Goal: Information Seeking & Learning: Compare options

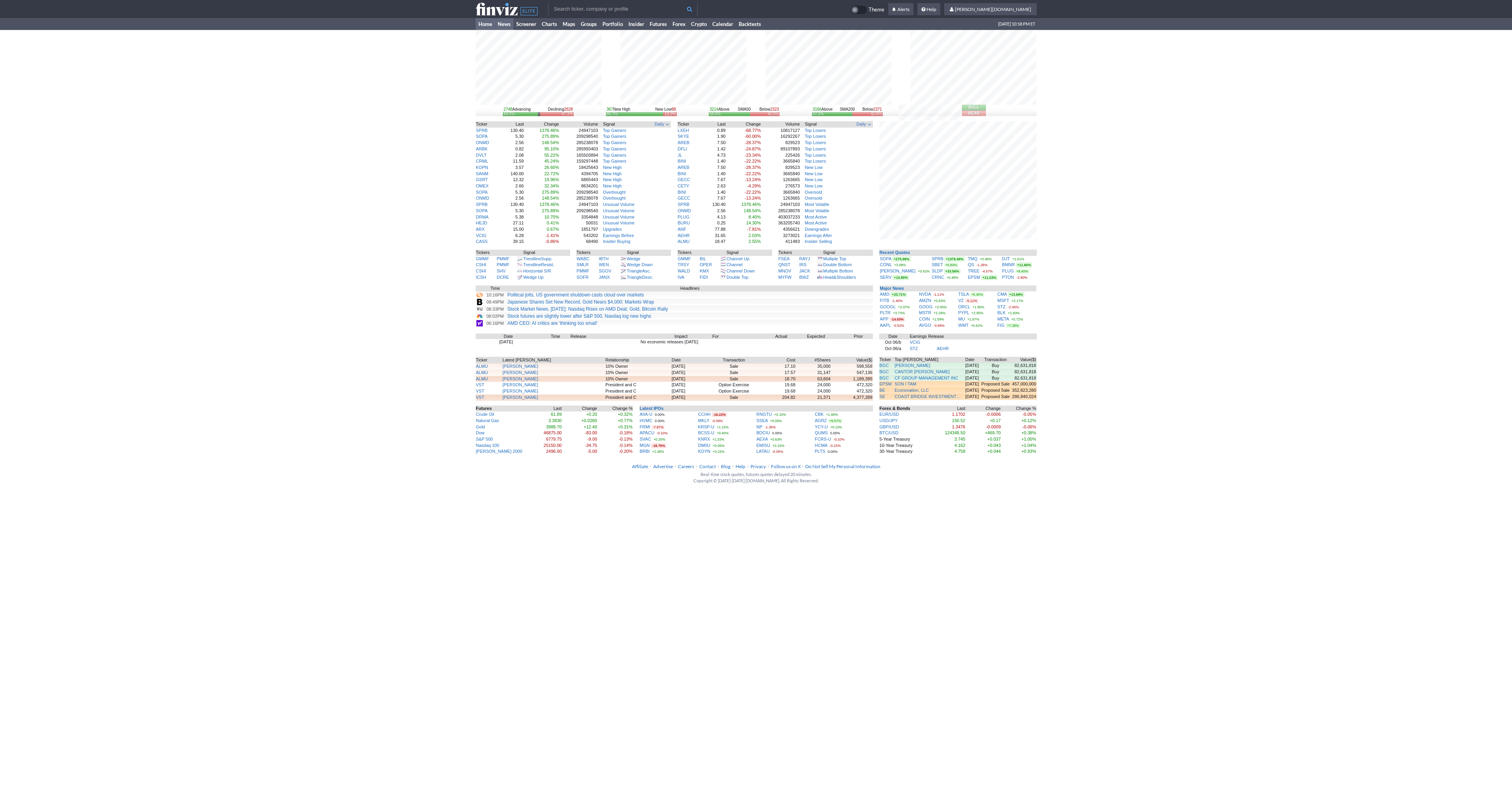
click at [505, 27] on link "News" at bounding box center [504, 24] width 19 height 11
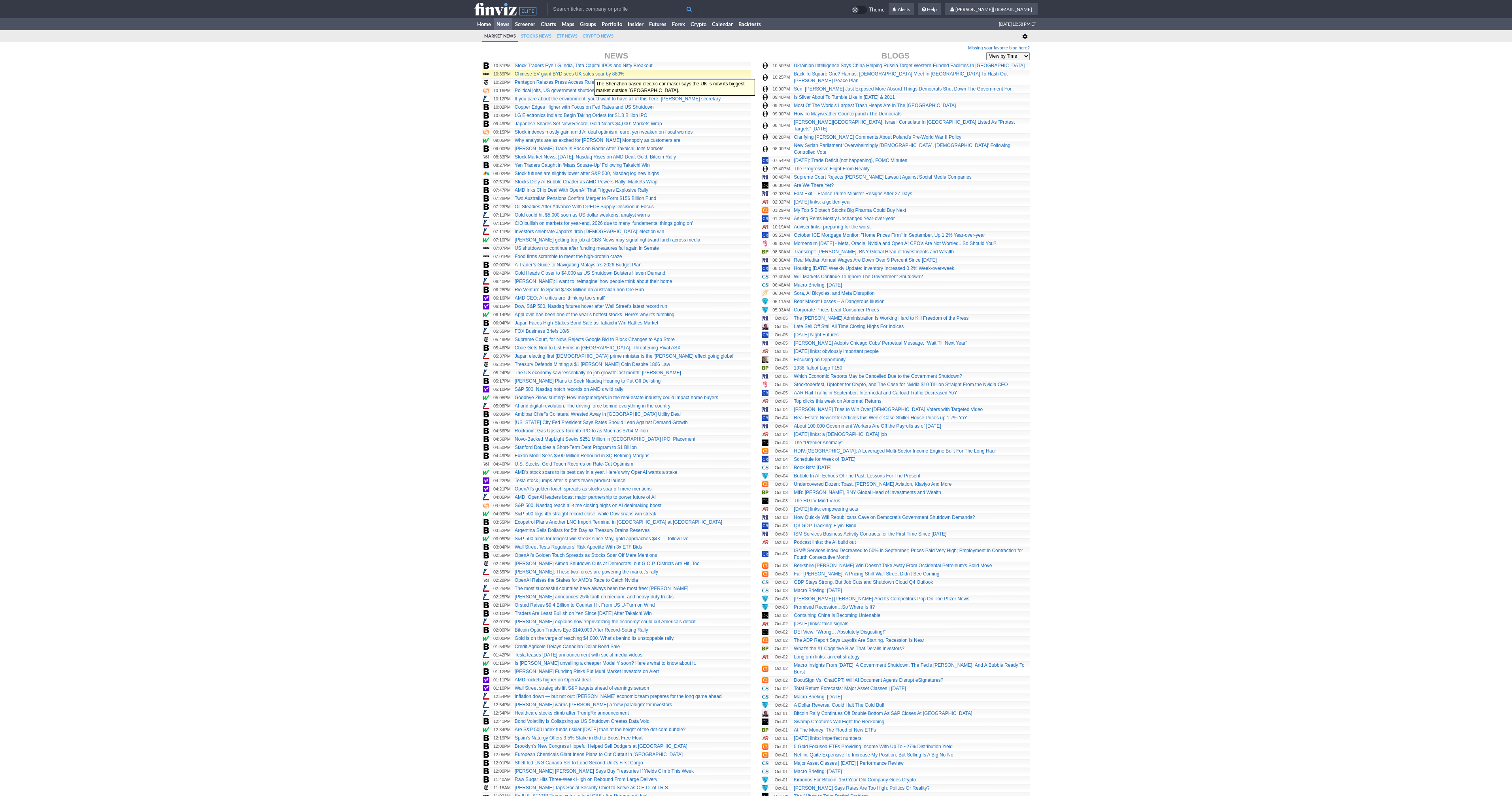
click at [591, 75] on link "Chinese EV giant BYD sees UK sales soar by 880%" at bounding box center [569, 74] width 109 height 6
click at [453, 80] on div "Missing your favorite blog here? News Blogs View by Time View by Source 11:00PM…" at bounding box center [756, 446] width 1512 height 792
click at [482, 26] on link "Home" at bounding box center [484, 24] width 20 height 12
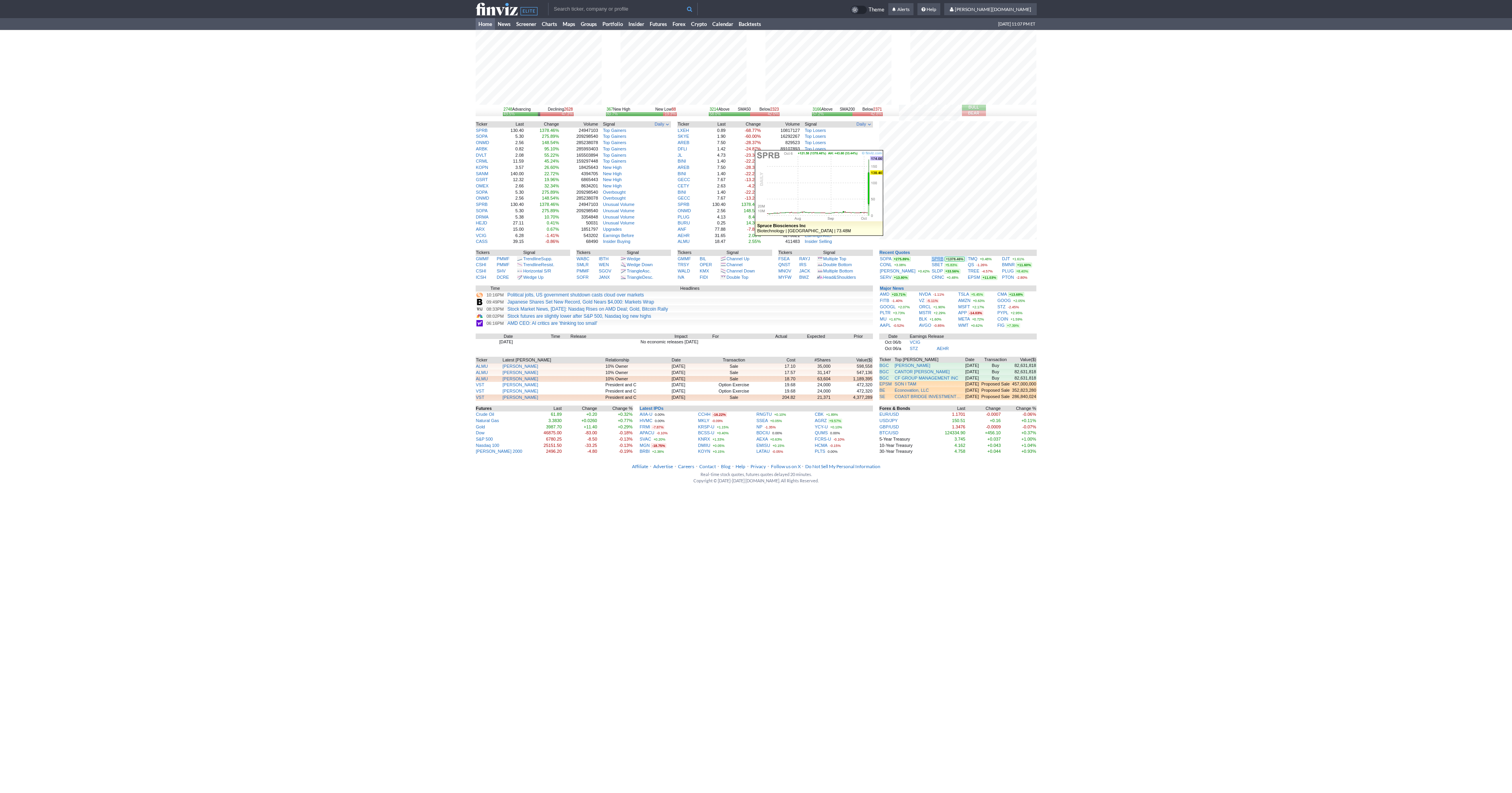
click at [932, 258] on link "SPRB" at bounding box center [937, 259] width 11 height 5
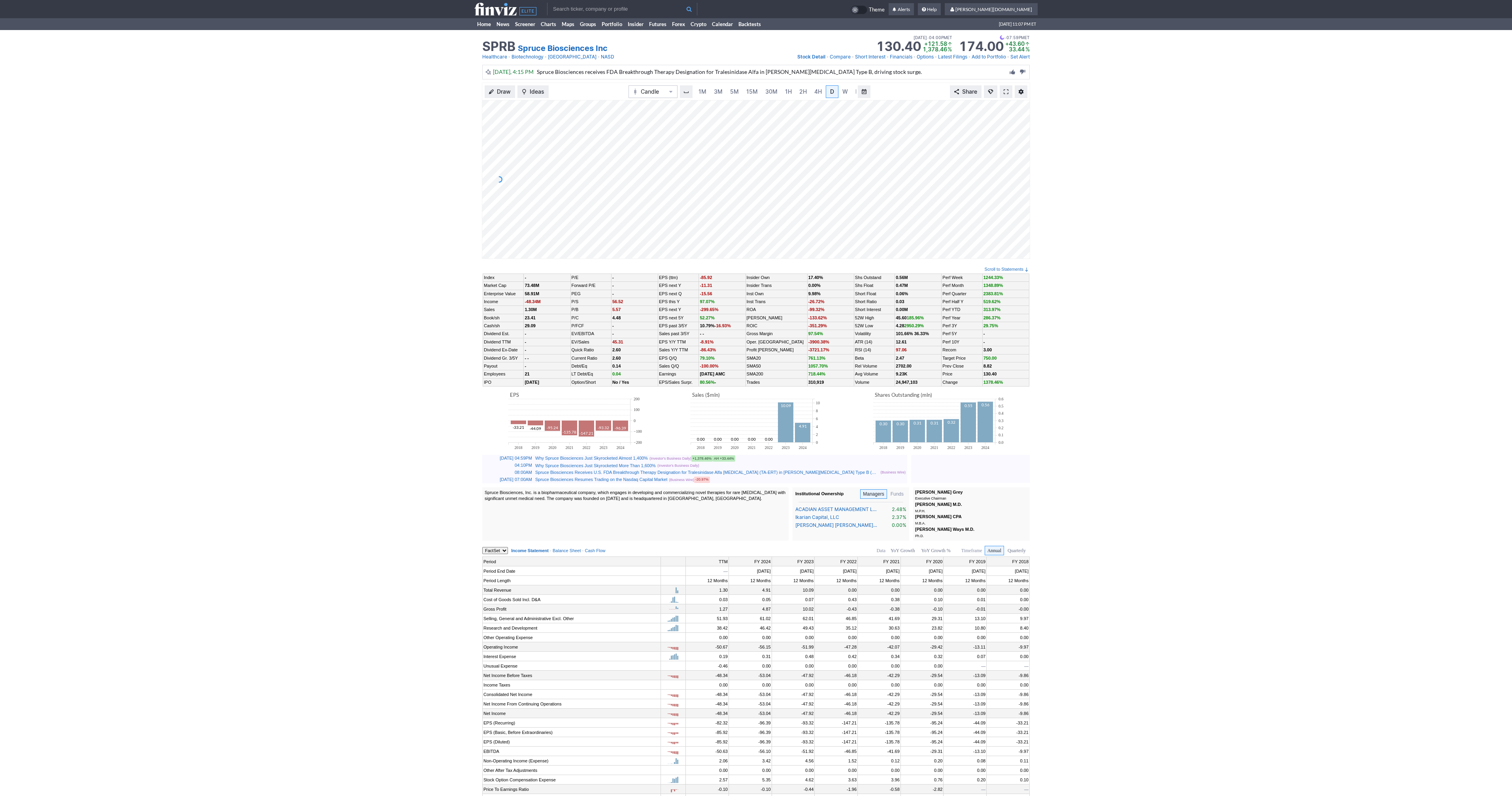
scroll to position [0, 8]
click at [1003, 92] on span at bounding box center [1006, 92] width 5 height 7
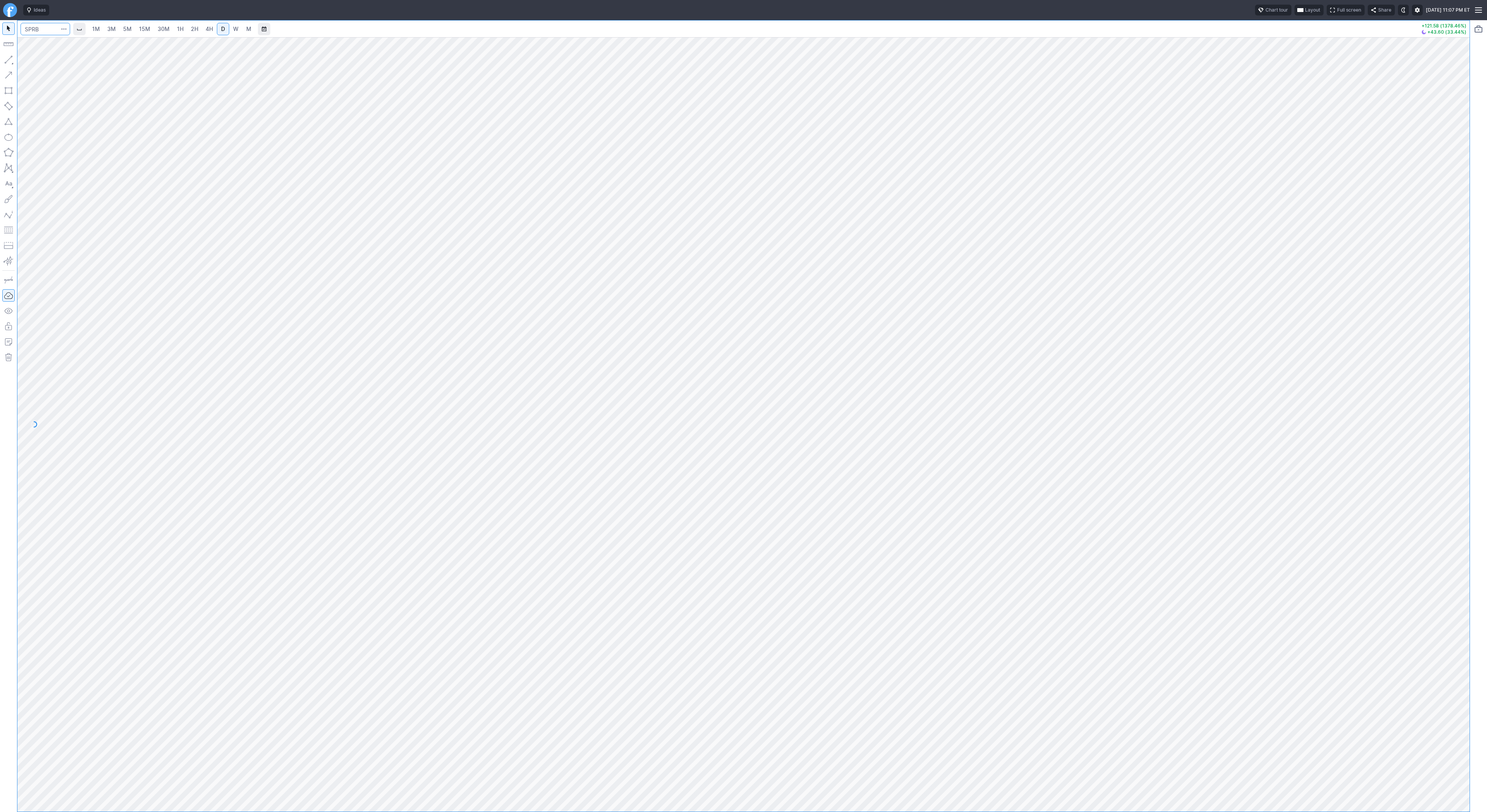
click at [54, 24] on input "Search" at bounding box center [45, 28] width 50 height 12
type input "app"
click at [44, 31] on input "Search" at bounding box center [45, 28] width 50 height 12
type input "sldp"
click at [192, 31] on span "2H" at bounding box center [194, 29] width 7 height 6
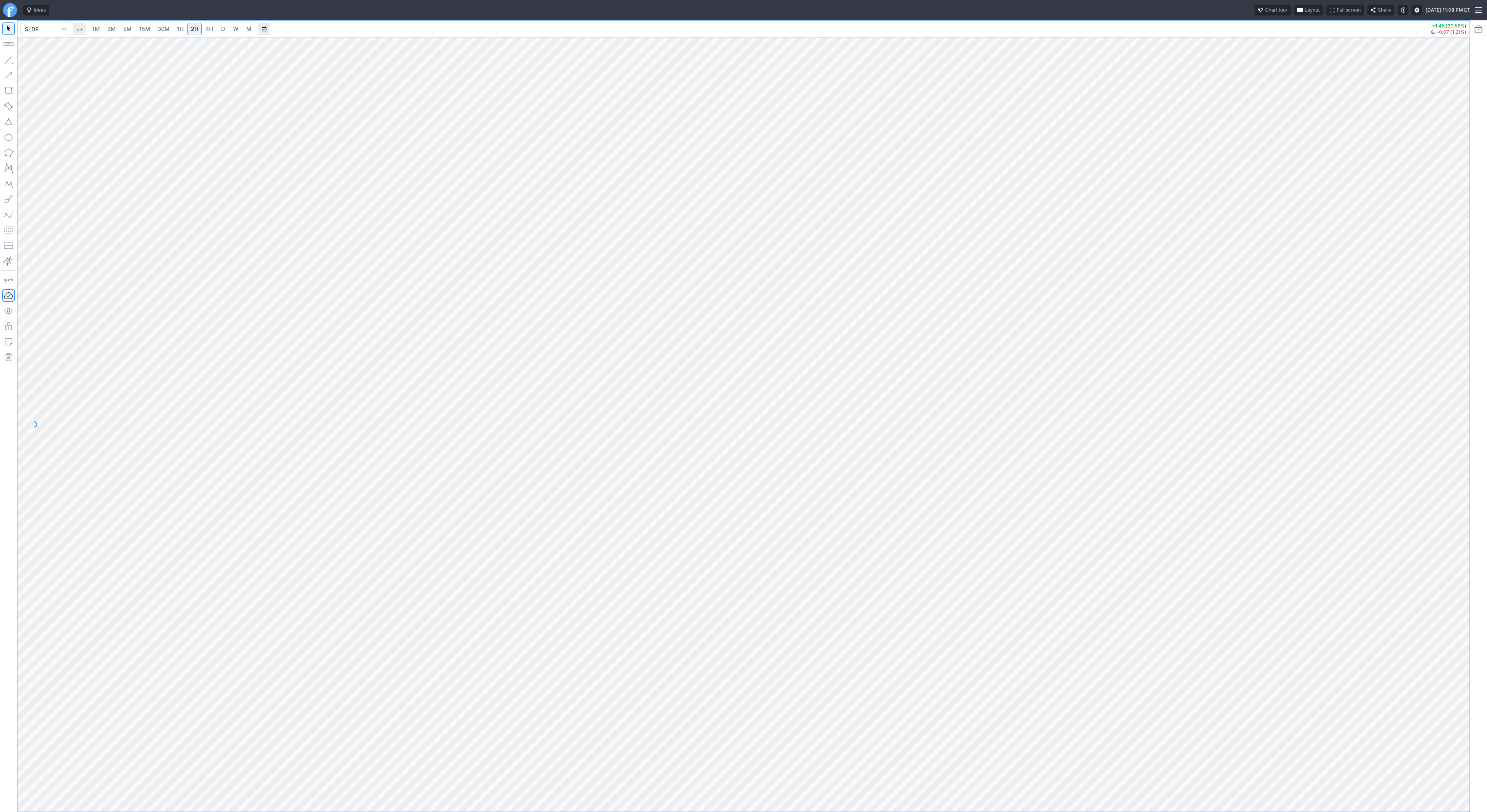
click at [193, 30] on span "2H" at bounding box center [194, 29] width 7 height 6
drag, startPoint x: 1457, startPoint y: 361, endPoint x: 1454, endPoint y: 406, distance: 45.1
click at [1454, 406] on div at bounding box center [1461, 422] width 16 height 755
click at [27, 62] on button "Line" at bounding box center [42, 61] width 45 height 10
click at [7, 60] on button "button" at bounding box center [8, 59] width 12 height 12
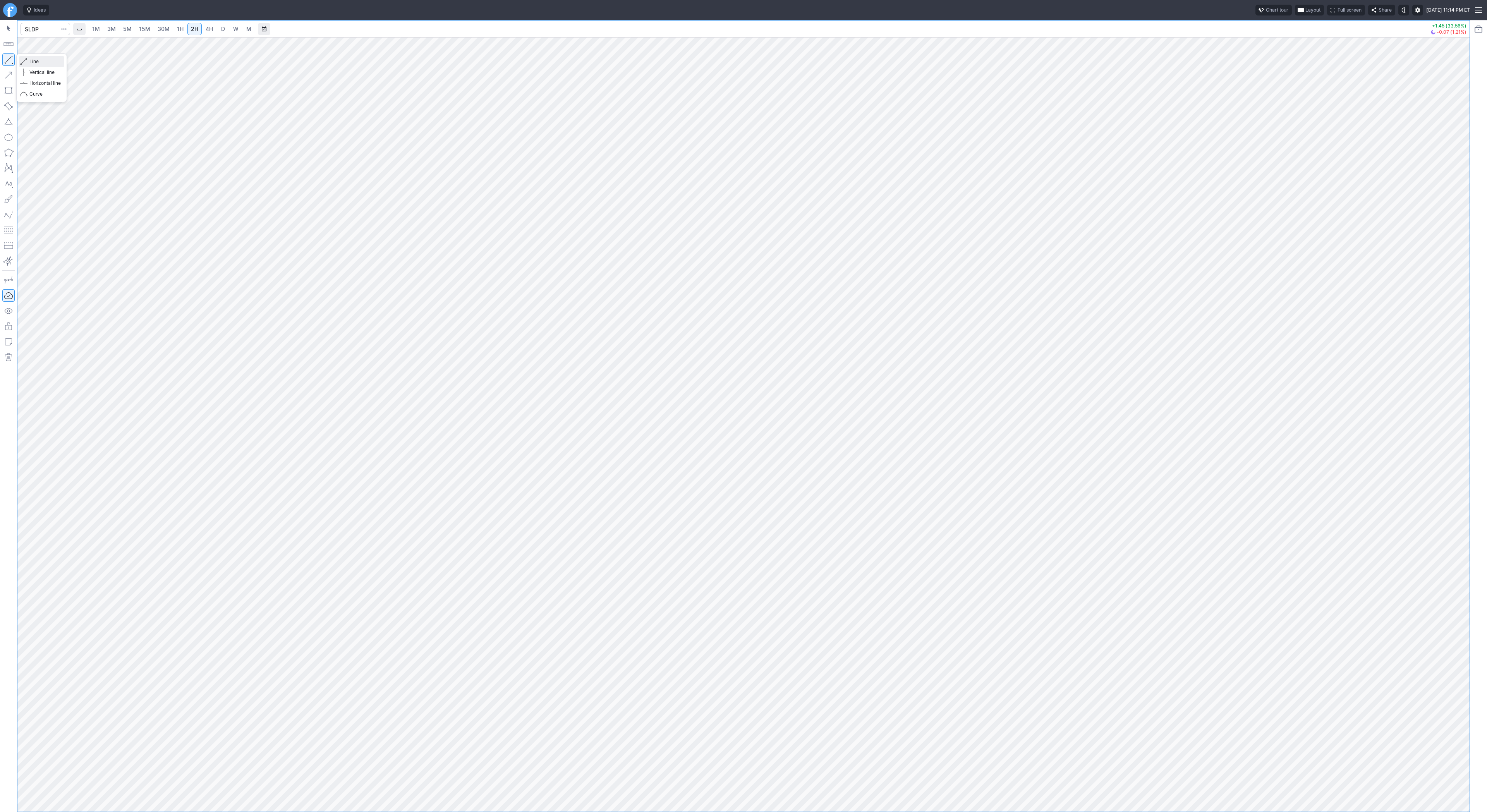
click at [43, 61] on span "Line" at bounding box center [45, 62] width 31 height 8
click at [43, 28] on input "Search" at bounding box center [45, 28] width 50 height 12
type input "bzai"
click at [34, 61] on span "Line" at bounding box center [45, 62] width 31 height 8
click at [32, 60] on span "Line" at bounding box center [45, 62] width 31 height 8
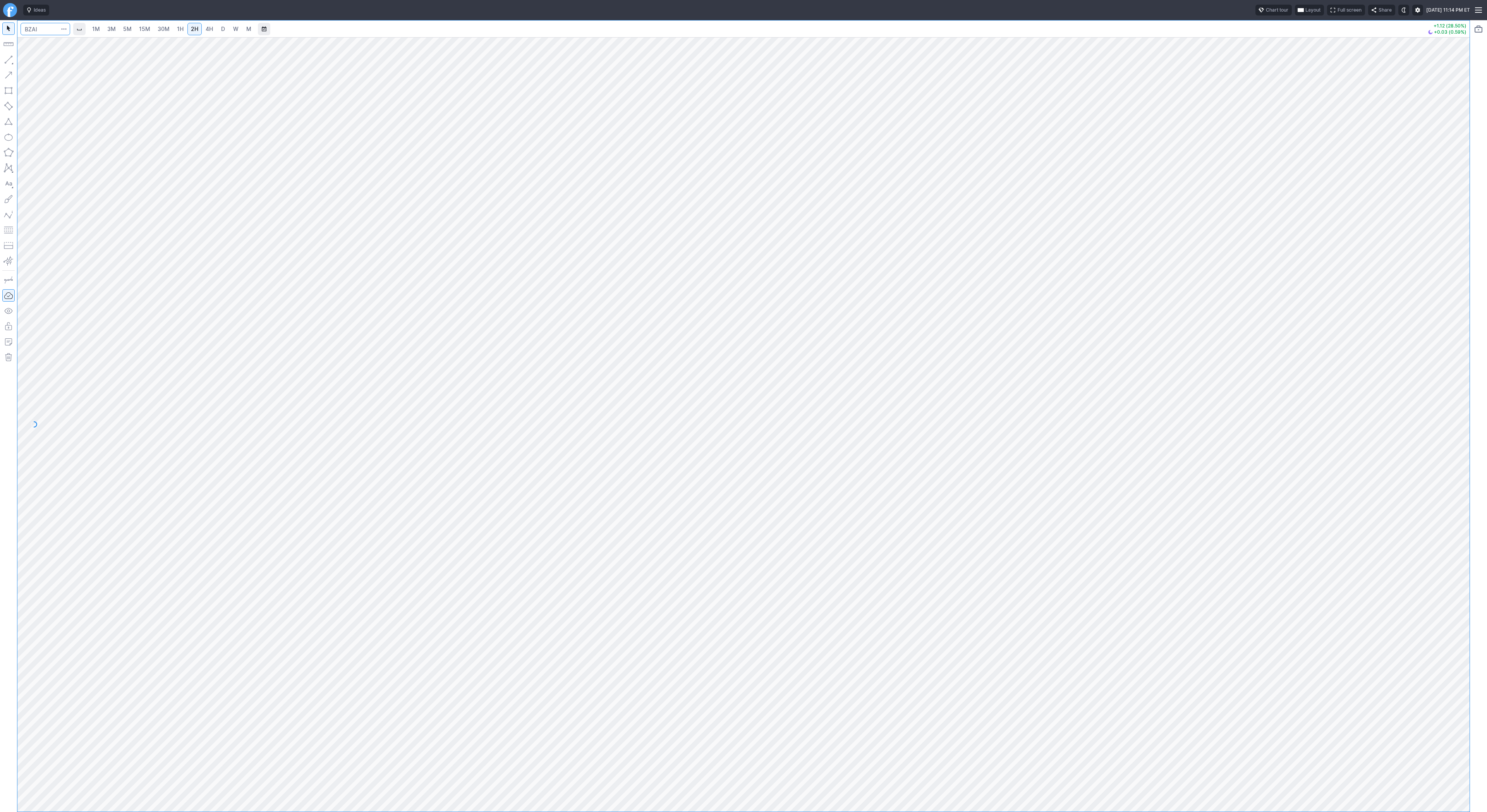
click at [20, 23] on input "Search" at bounding box center [45, 28] width 50 height 12
type input "blnk"
click at [205, 27] on span "4H" at bounding box center [209, 29] width 7 height 6
click at [45, 34] on input "Search" at bounding box center [45, 28] width 50 height 12
type input "amd"
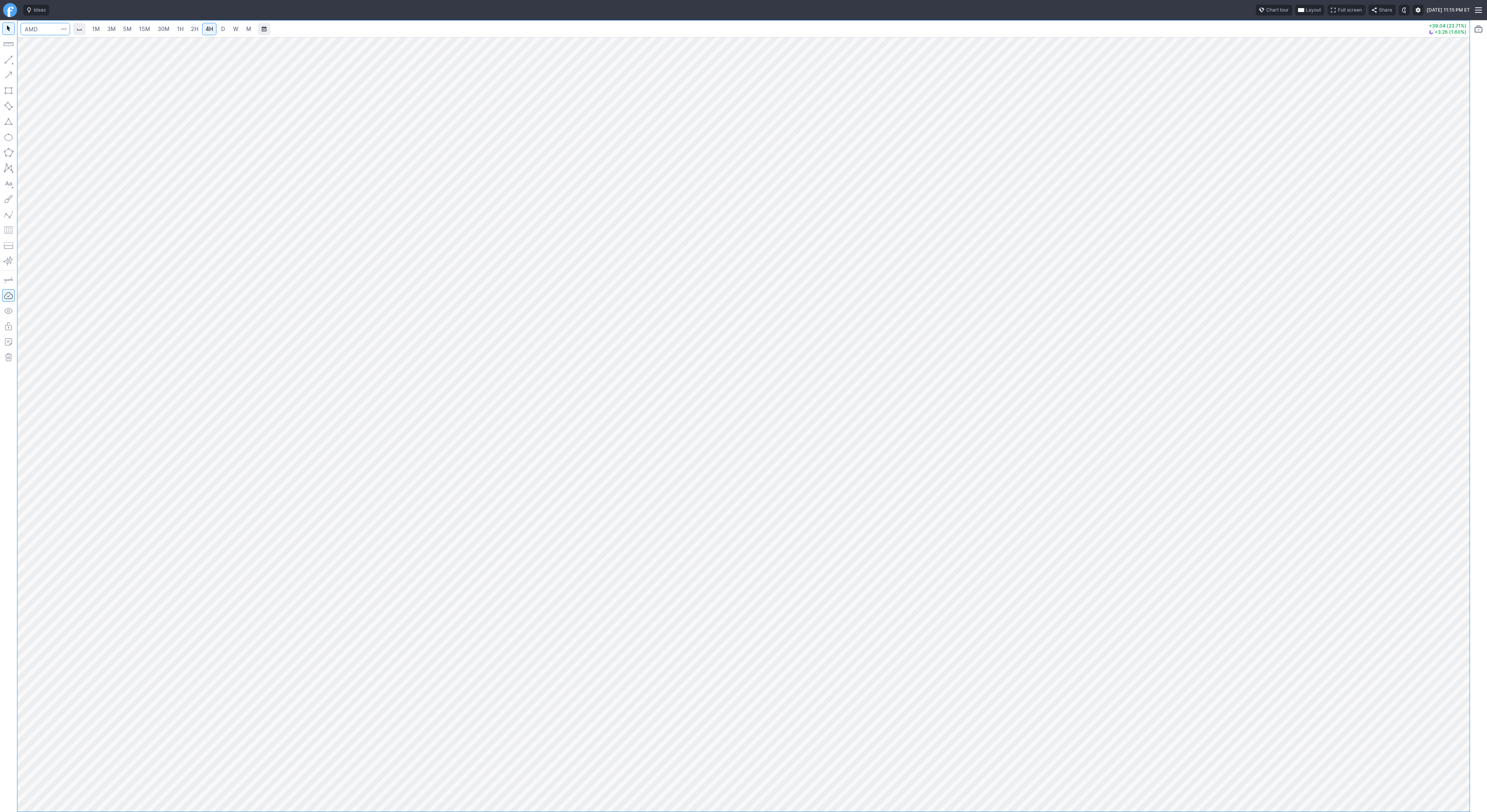
click at [43, 32] on input "Search" at bounding box center [45, 28] width 50 height 12
type input "aaoi"
drag, startPoint x: 28, startPoint y: 62, endPoint x: 41, endPoint y: 101, distance: 41.1
click at [30, 64] on button "Line" at bounding box center [42, 61] width 45 height 10
drag, startPoint x: 26, startPoint y: 60, endPoint x: 55, endPoint y: 79, distance: 34.7
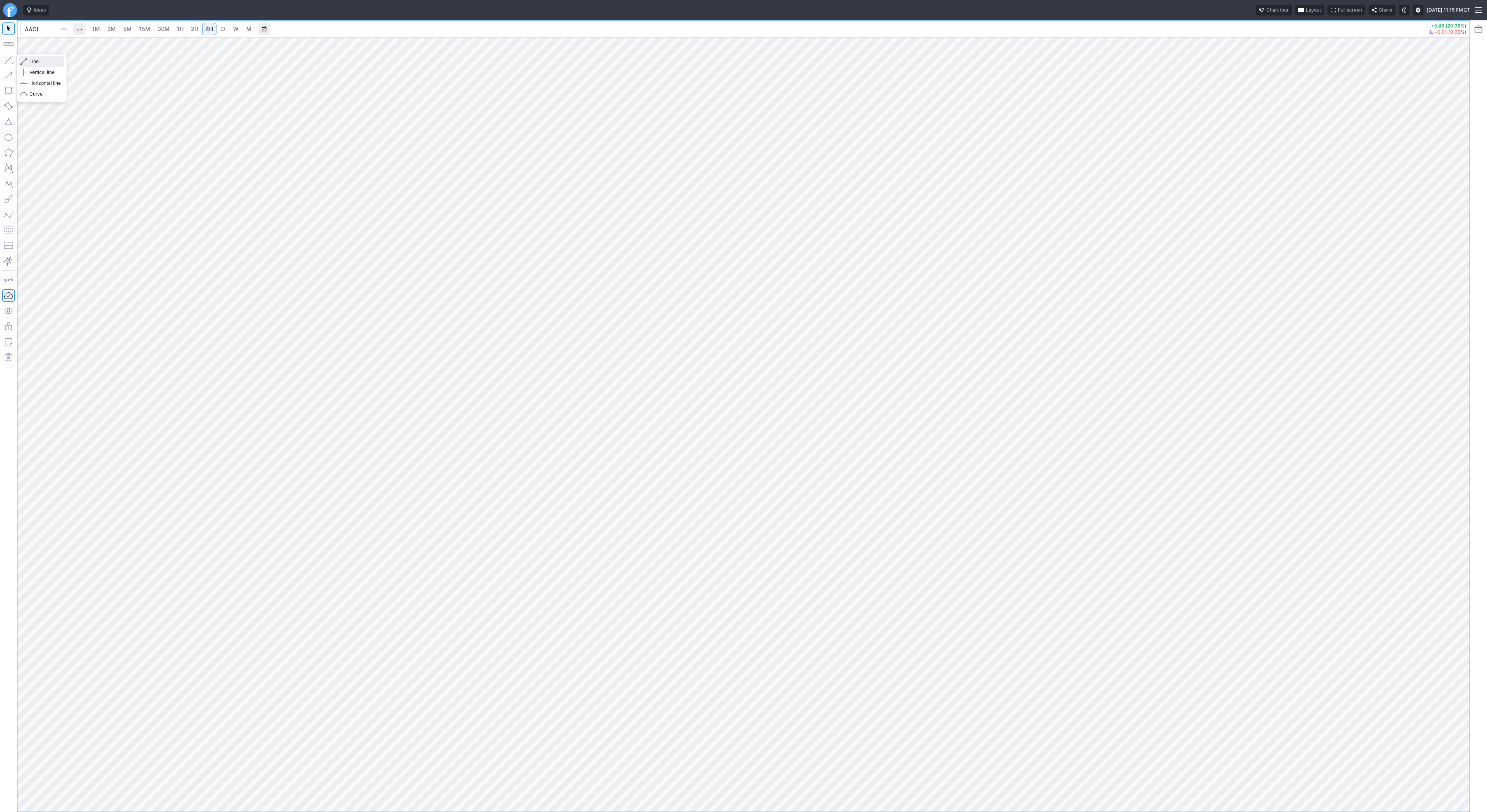
click at [27, 60] on span "button" at bounding box center [25, 61] width 5 height 10
drag, startPoint x: 48, startPoint y: 61, endPoint x: 54, endPoint y: 69, distance: 10.0
click at [49, 63] on span "Line" at bounding box center [45, 62] width 31 height 8
click at [11, 60] on button "button" at bounding box center [8, 59] width 12 height 12
click at [35, 59] on span "Line" at bounding box center [45, 62] width 31 height 8
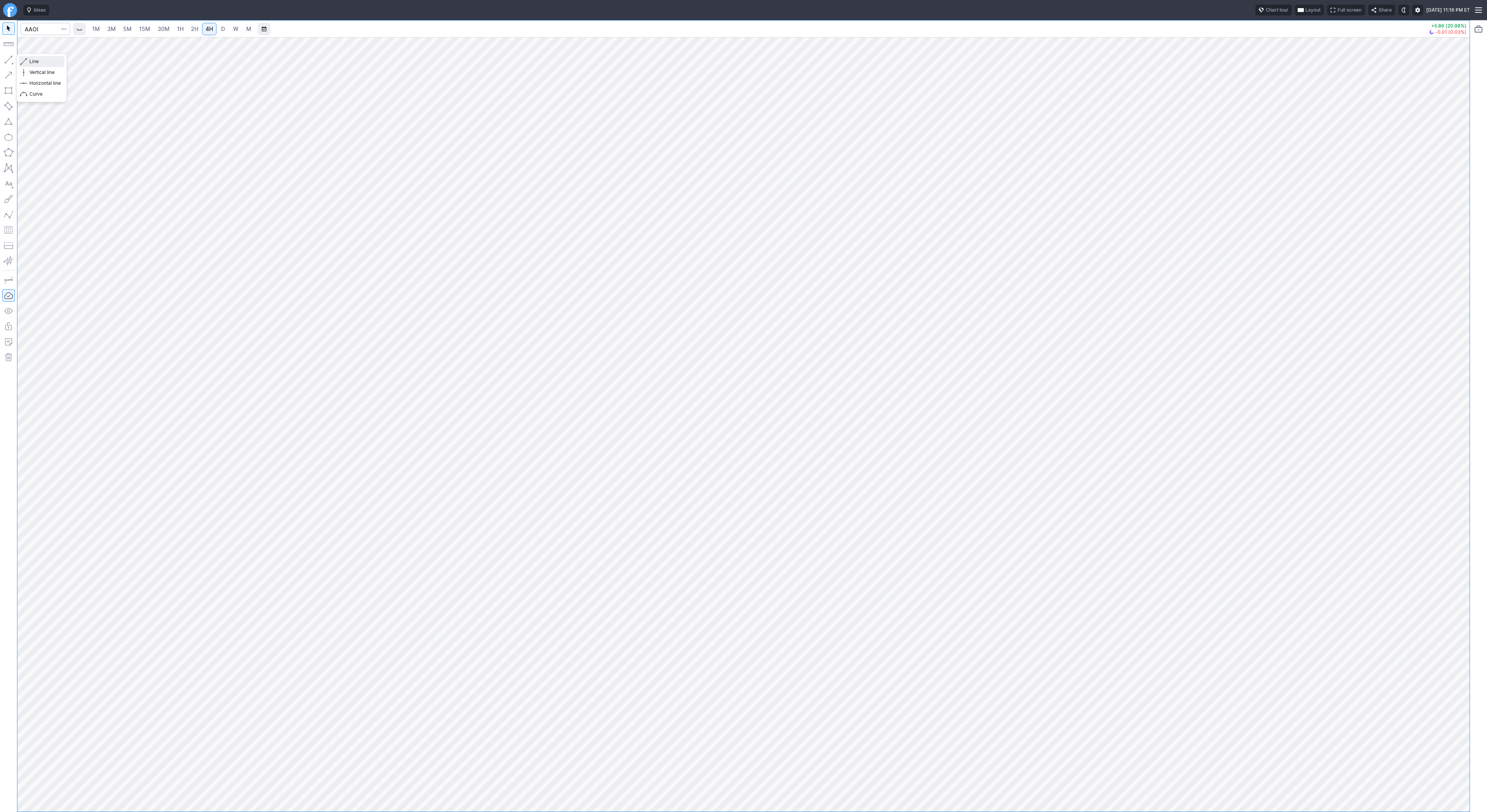
click at [25, 64] on span "button" at bounding box center [25, 61] width 5 height 10
click at [35, 31] on input "Search" at bounding box center [45, 28] width 50 height 12
type input "nne"
type input "ses"
click at [34, 62] on span "Line" at bounding box center [45, 62] width 31 height 8
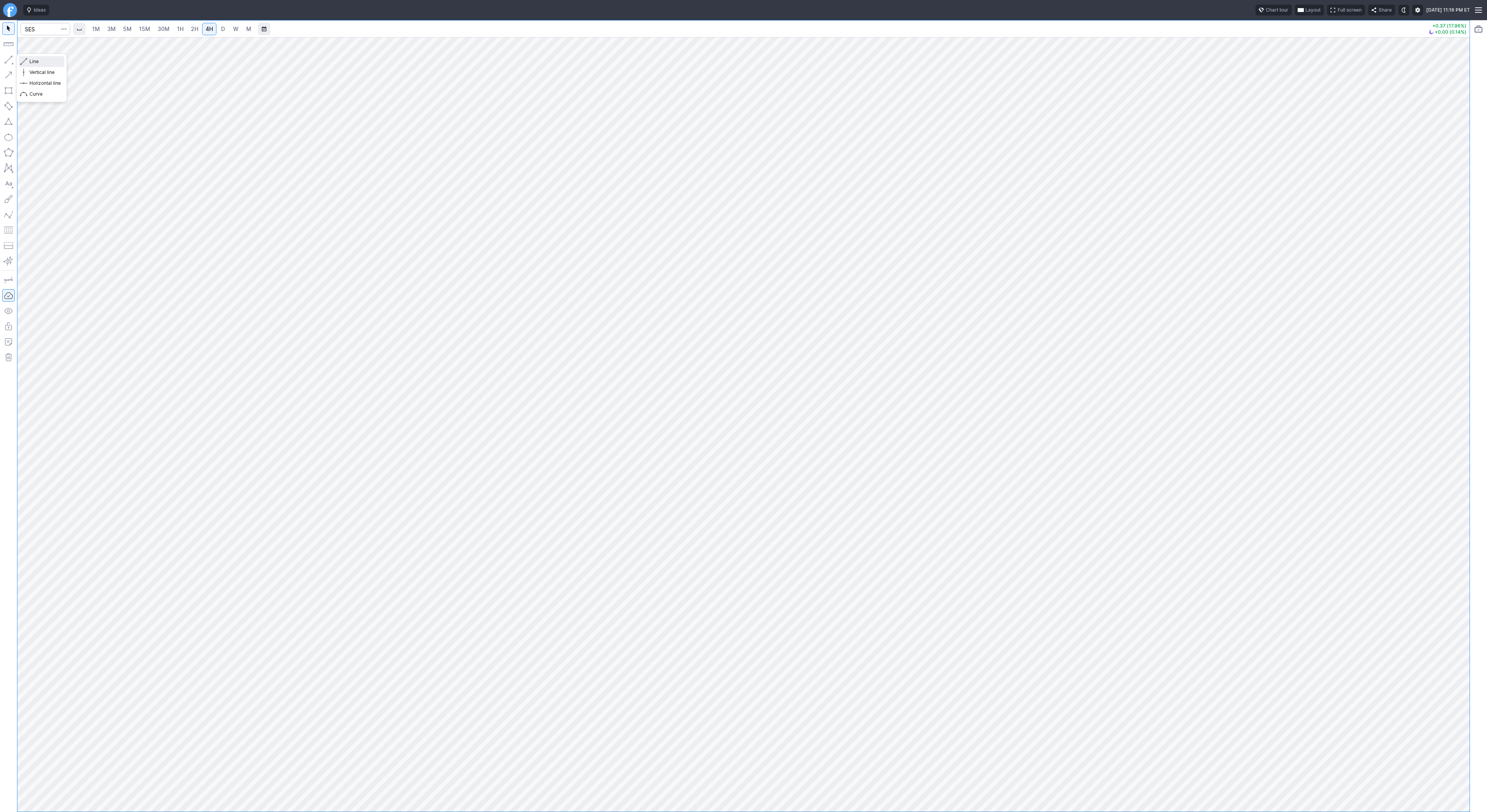
click at [42, 62] on span "Line" at bounding box center [45, 62] width 31 height 8
click at [39, 34] on input "Search" at bounding box center [45, 28] width 50 height 12
type input "achr"
click at [1481, 362] on div "1M 3M 5M 15M 30M 1H 2H 4H D W M +2.07 (17.89%) +0.11 (0.81%)" at bounding box center [743, 416] width 1487 height 792
click at [1425, 437] on div at bounding box center [744, 424] width 1452 height 774
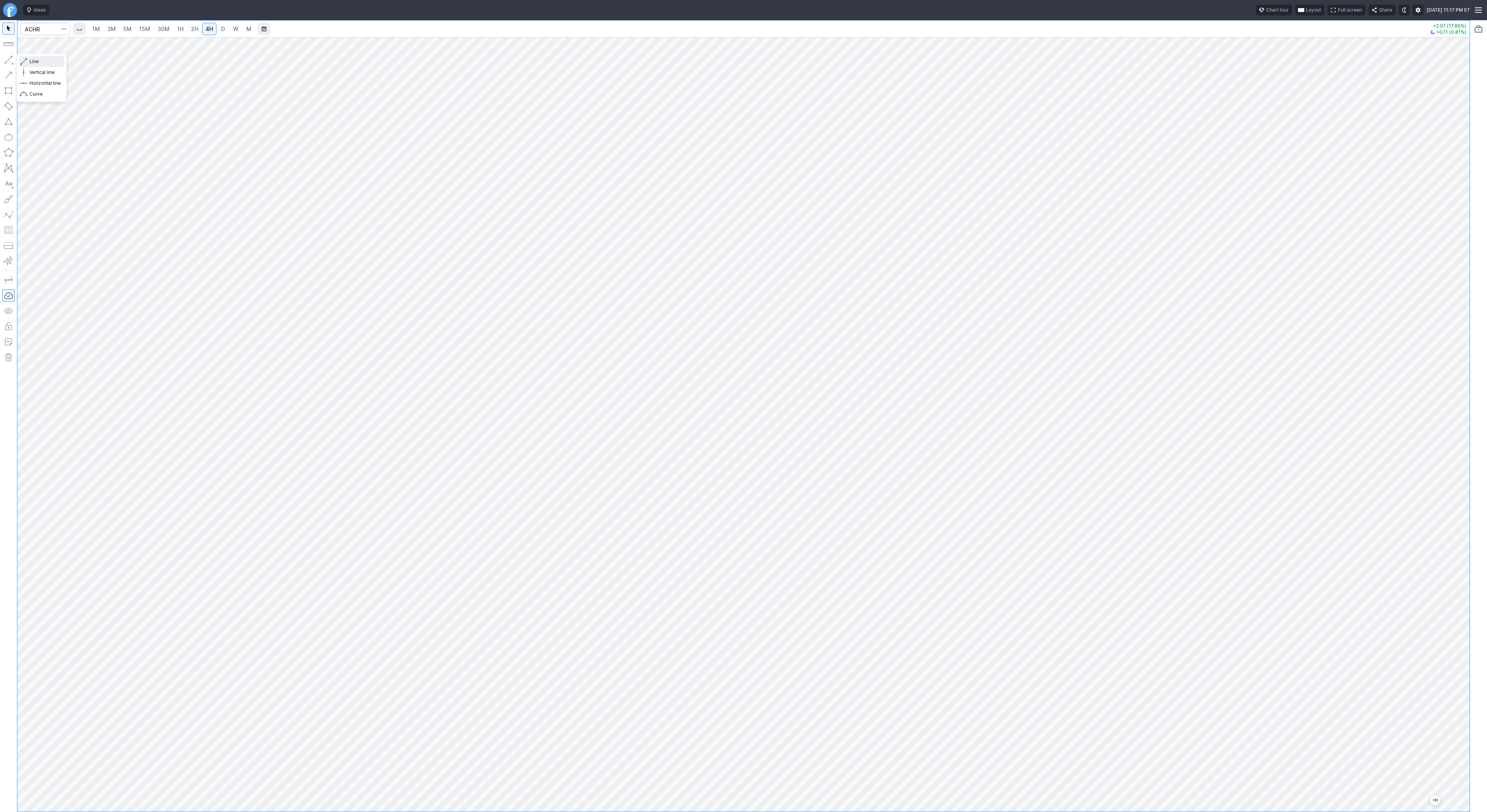
drag, startPoint x: 21, startPoint y: 62, endPoint x: 21, endPoint y: 67, distance: 5.0
click at [21, 62] on button "Line" at bounding box center [42, 61] width 45 height 10
click at [32, 58] on span "Line" at bounding box center [45, 62] width 31 height 8
drag, startPoint x: 24, startPoint y: 62, endPoint x: 38, endPoint y: 92, distance: 33.1
click at [24, 66] on span "button" at bounding box center [25, 61] width 5 height 10
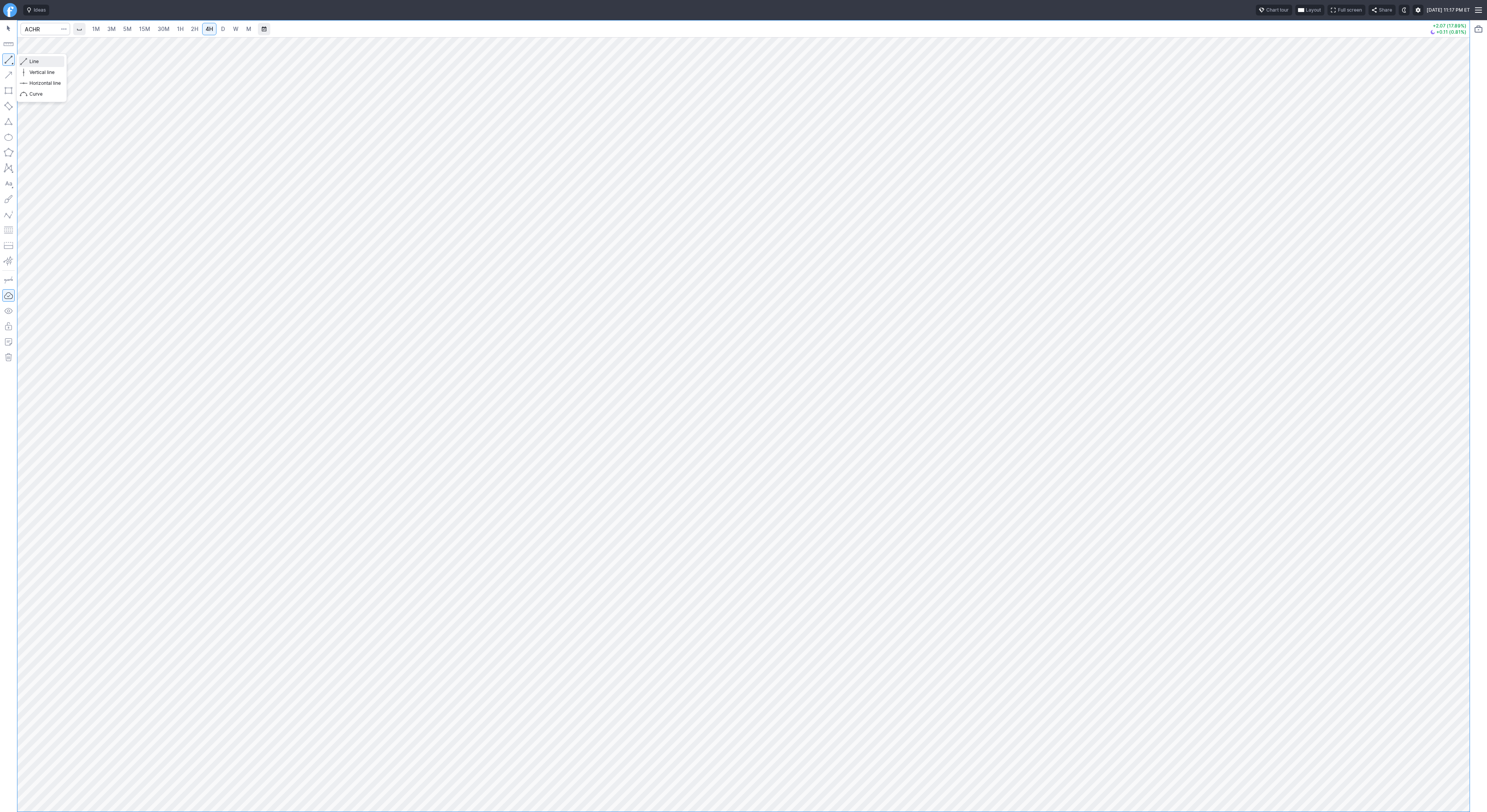
drag, startPoint x: 24, startPoint y: 62, endPoint x: 60, endPoint y: 101, distance: 53.1
click at [25, 66] on span "button" at bounding box center [25, 61] width 5 height 10
click at [21, 54] on div "Line Vertical line Horizontal line Curve" at bounding box center [42, 78] width 50 height 48
click at [34, 59] on span "Line" at bounding box center [45, 62] width 31 height 8
drag, startPoint x: 5, startPoint y: 58, endPoint x: 10, endPoint y: 75, distance: 17.7
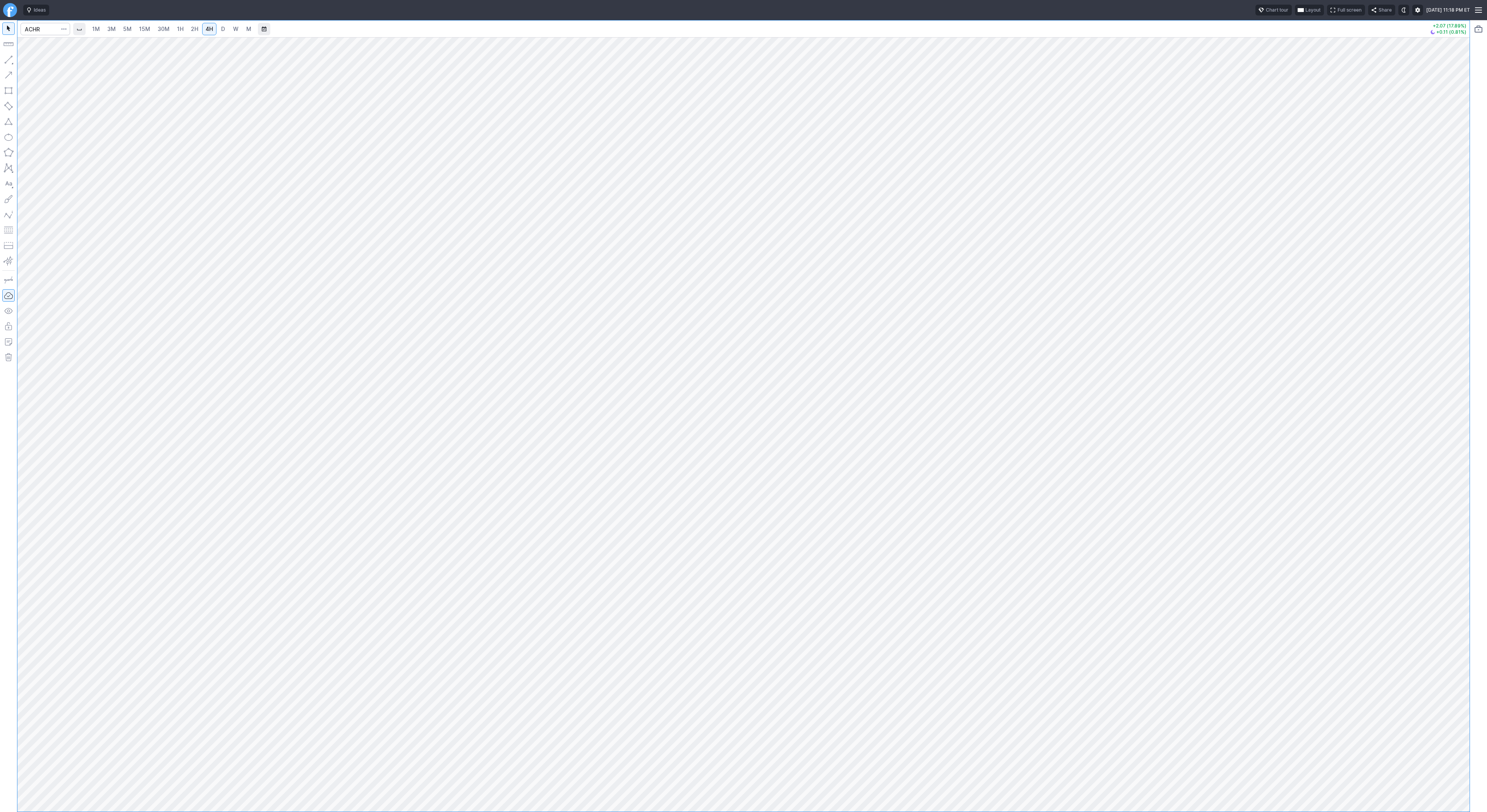
click at [5, 59] on button "button" at bounding box center [8, 59] width 12 height 12
click at [31, 60] on span "Line" at bounding box center [45, 62] width 31 height 8
click at [39, 28] on input "Search" at bounding box center [45, 28] width 50 height 12
type input "serv"
drag, startPoint x: 19, startPoint y: 58, endPoint x: 22, endPoint y: 68, distance: 10.4
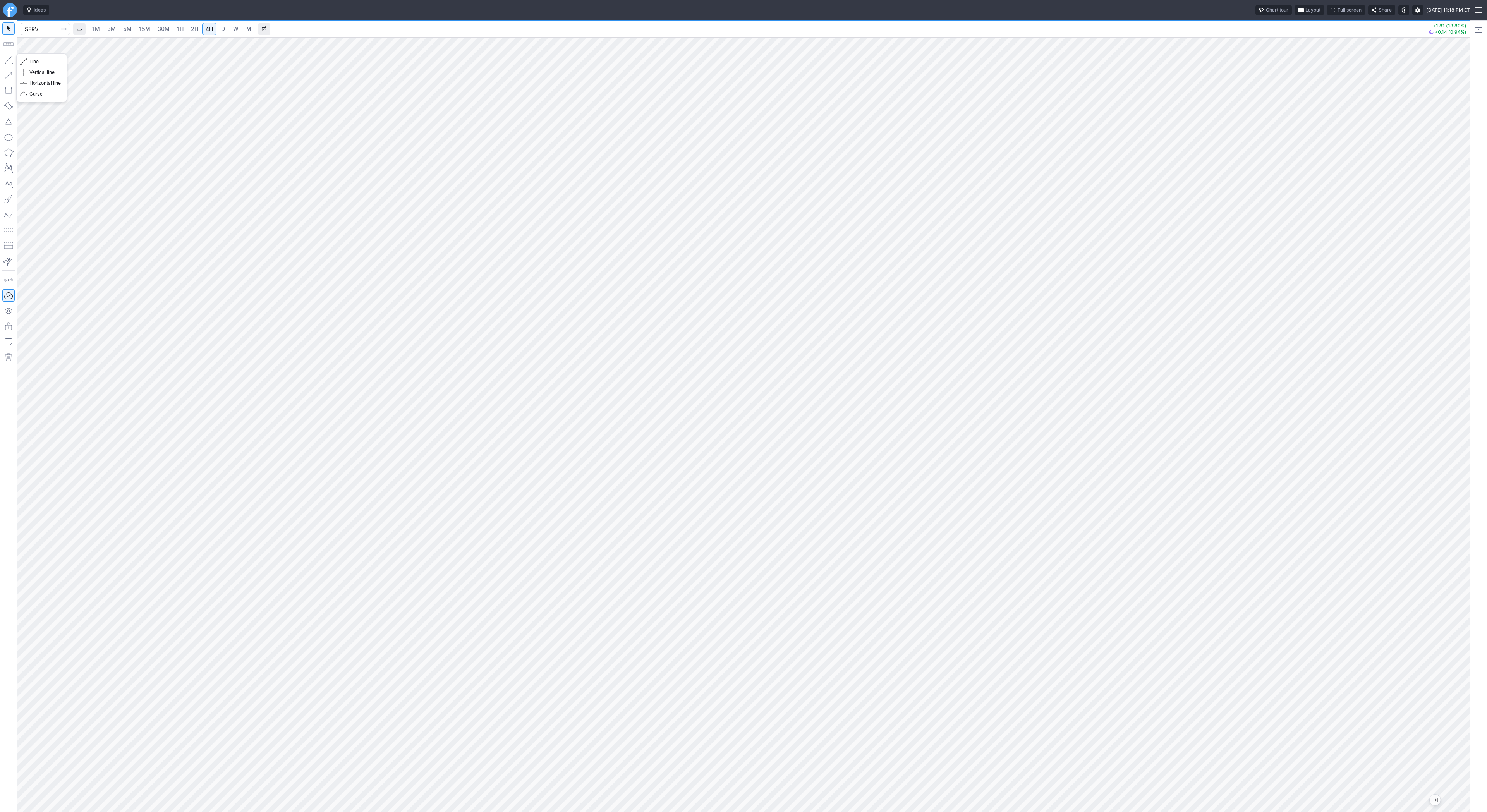
click at [19, 60] on button "Line" at bounding box center [42, 61] width 45 height 10
click at [40, 60] on span "Line" at bounding box center [45, 62] width 31 height 8
click at [25, 64] on span "button" at bounding box center [25, 61] width 5 height 10
drag, startPoint x: 9, startPoint y: 62, endPoint x: 15, endPoint y: 96, distance: 34.5
click at [9, 64] on button "button" at bounding box center [8, 59] width 12 height 12
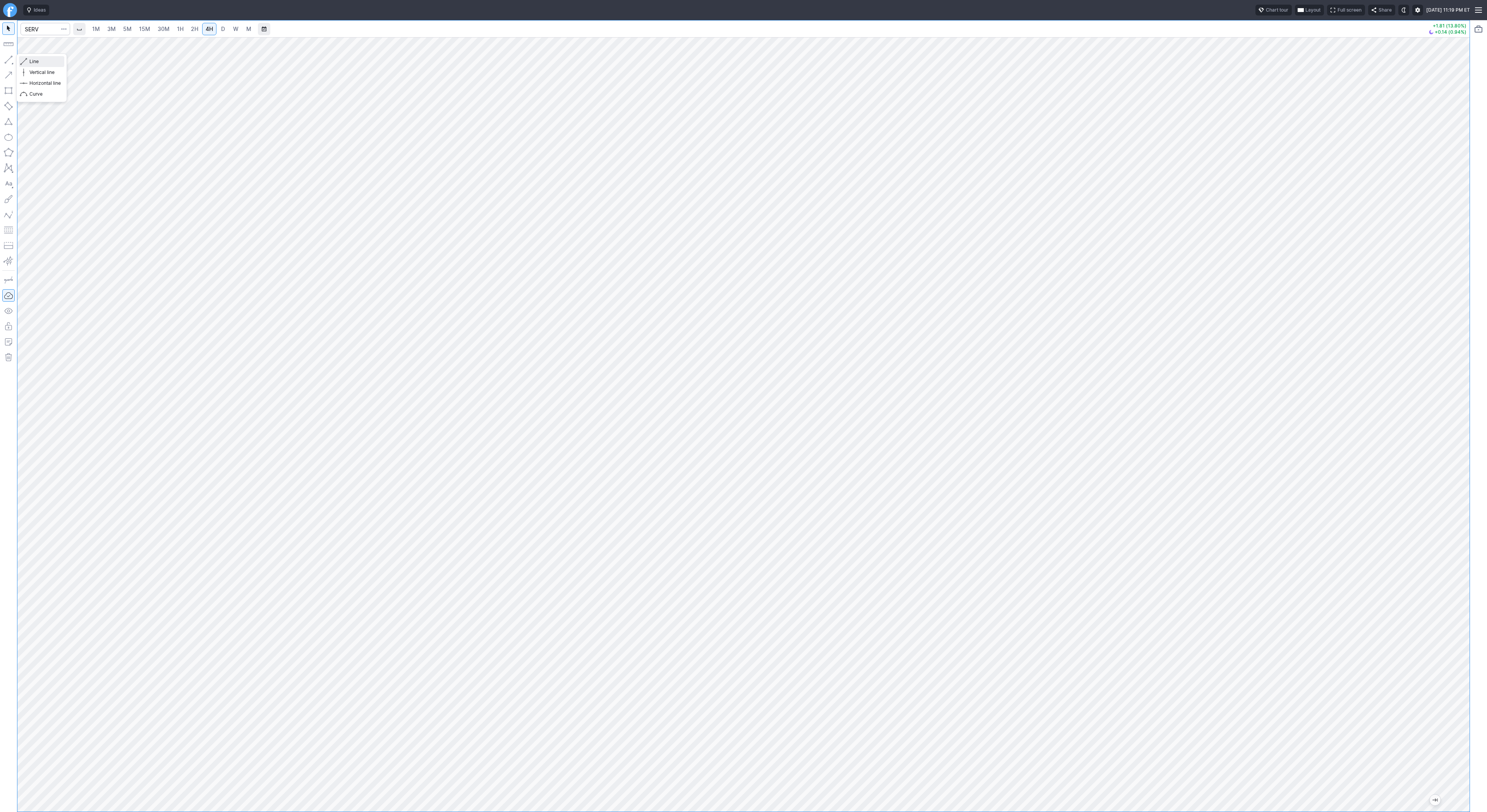
drag, startPoint x: 27, startPoint y: 59, endPoint x: 36, endPoint y: 76, distance: 19.2
click at [27, 60] on span "button" at bounding box center [25, 61] width 5 height 10
click at [11, 60] on button "button" at bounding box center [8, 59] width 12 height 12
drag, startPoint x: 45, startPoint y: 62, endPoint x: 64, endPoint y: 92, distance: 35.5
click at [45, 63] on span "Line" at bounding box center [45, 62] width 31 height 8
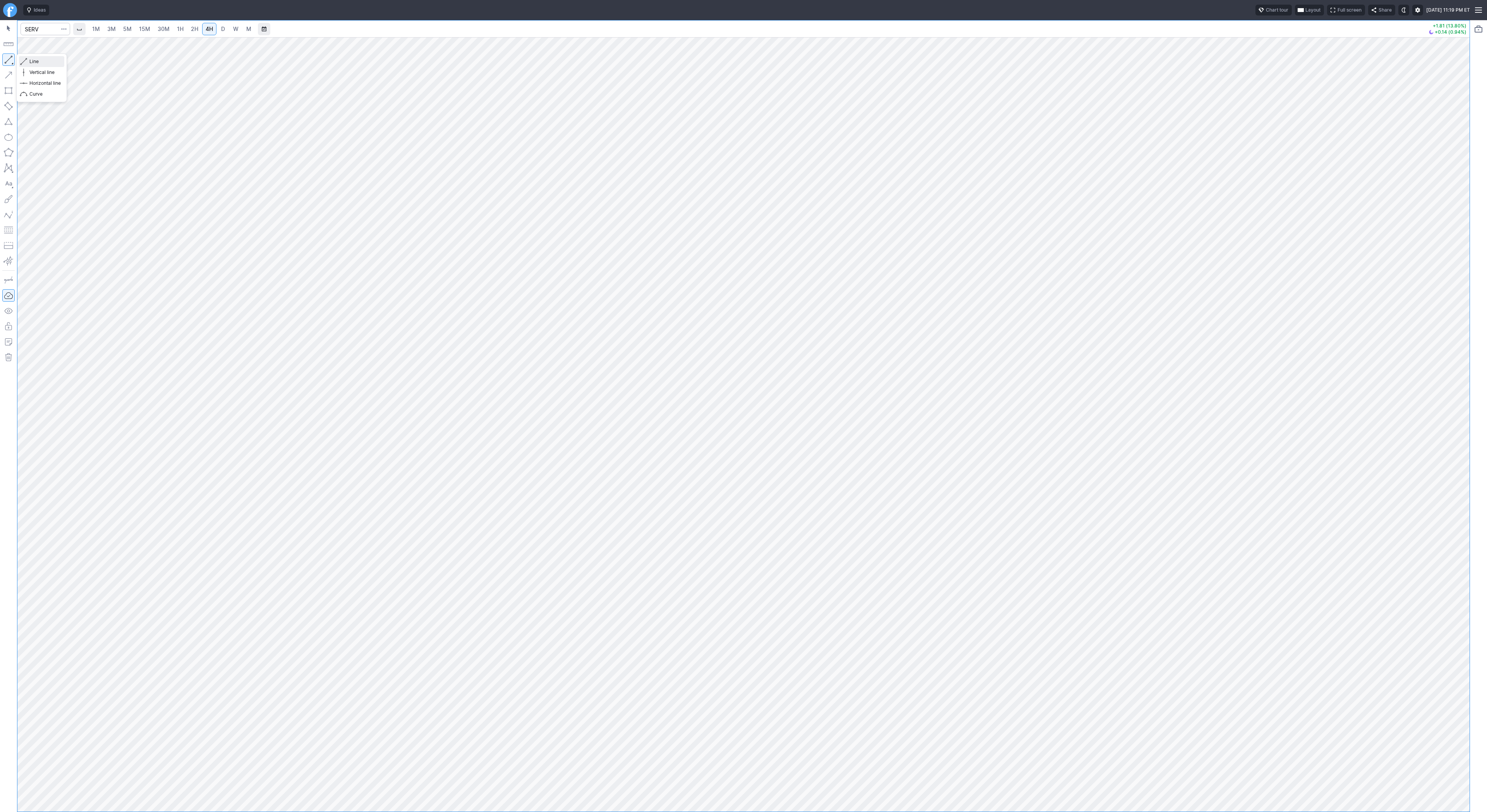
drag, startPoint x: 33, startPoint y: 59, endPoint x: 43, endPoint y: 83, distance: 26.0
click at [35, 64] on span "Line" at bounding box center [45, 62] width 31 height 8
click at [47, 29] on input "Search" at bounding box center [45, 28] width 50 height 12
type input "fbio"
click at [25, 61] on span "button" at bounding box center [25, 61] width 5 height 10
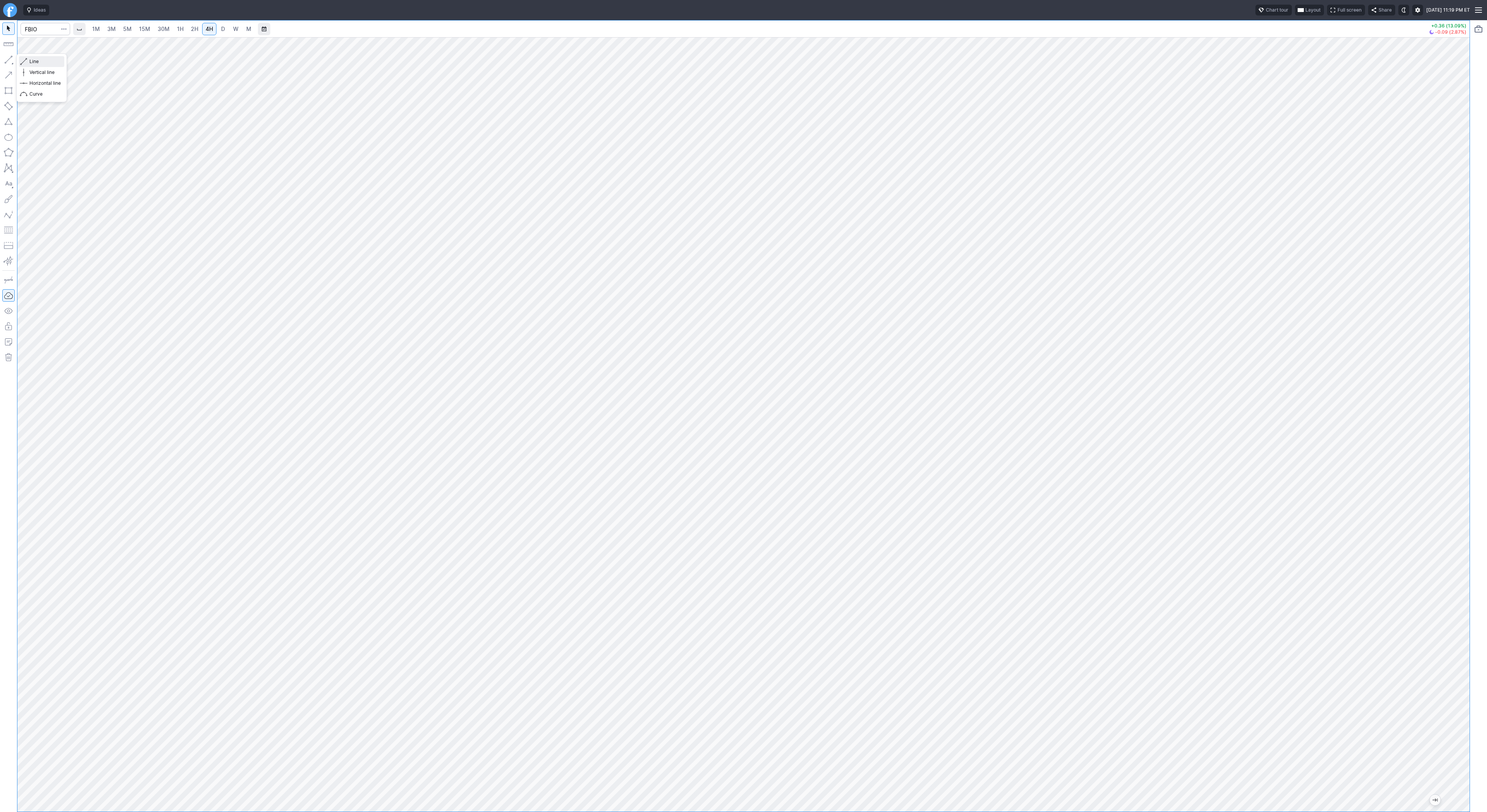
click at [55, 60] on span "Line" at bounding box center [45, 62] width 31 height 8
drag, startPoint x: 30, startPoint y: 61, endPoint x: 41, endPoint y: 84, distance: 25.5
click at [30, 63] on span "Line" at bounding box center [45, 62] width 31 height 8
click at [26, 64] on span "button" at bounding box center [25, 61] width 5 height 10
click at [7, 59] on button "button" at bounding box center [8, 59] width 12 height 12
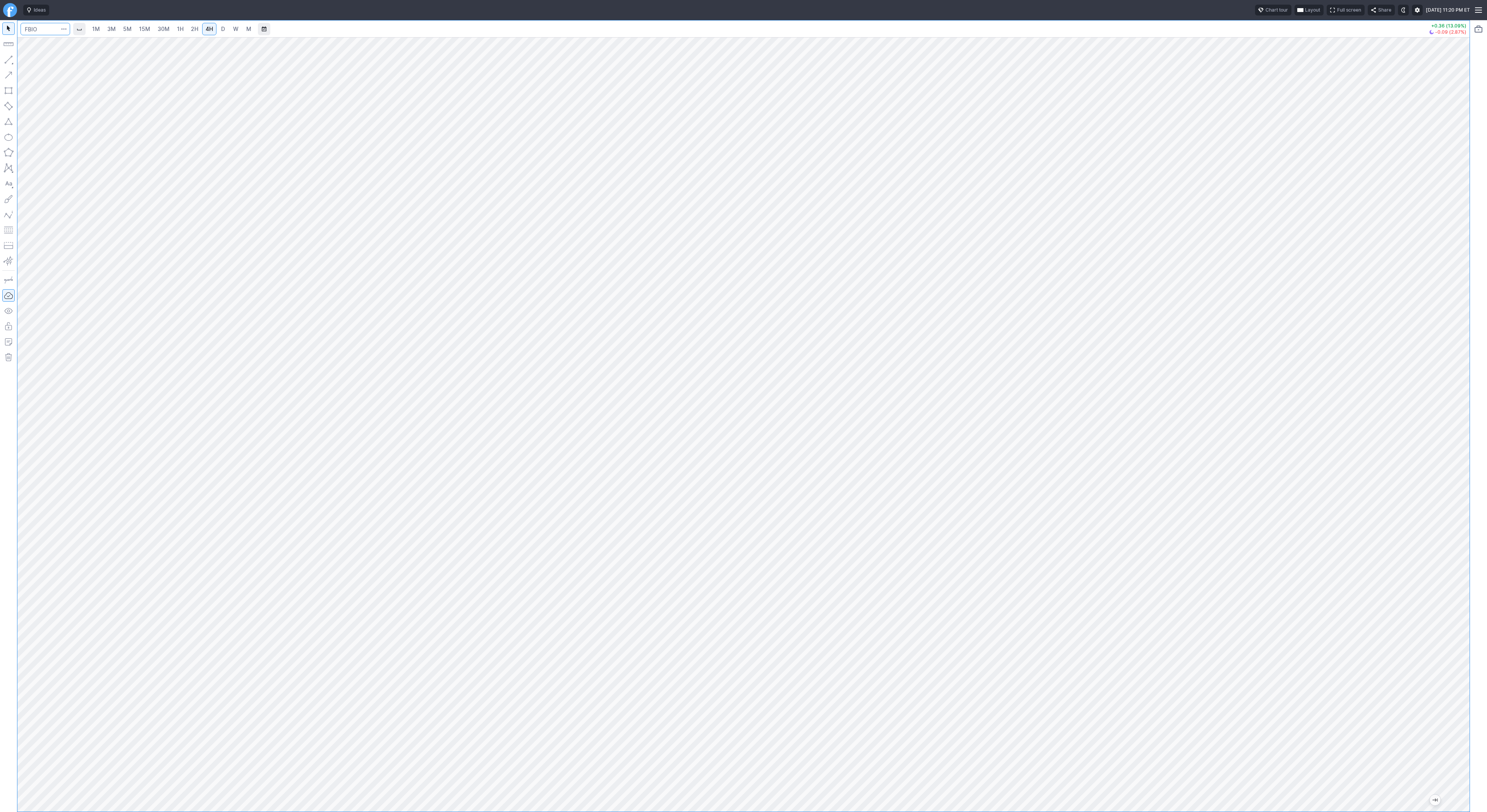
click at [31, 27] on input "Search" at bounding box center [45, 28] width 50 height 12
type input "path"
drag, startPoint x: 1460, startPoint y: 369, endPoint x: 1471, endPoint y: 548, distance: 179.3
click at [1486, 571] on div "1M 3M 5M 15M 30M 1H 2H 4H D W M +1.62 (12.56%) +0.13 (0.89%)" at bounding box center [743, 416] width 1487 height 792
click at [221, 29] on span "D" at bounding box center [223, 29] width 4 height 6
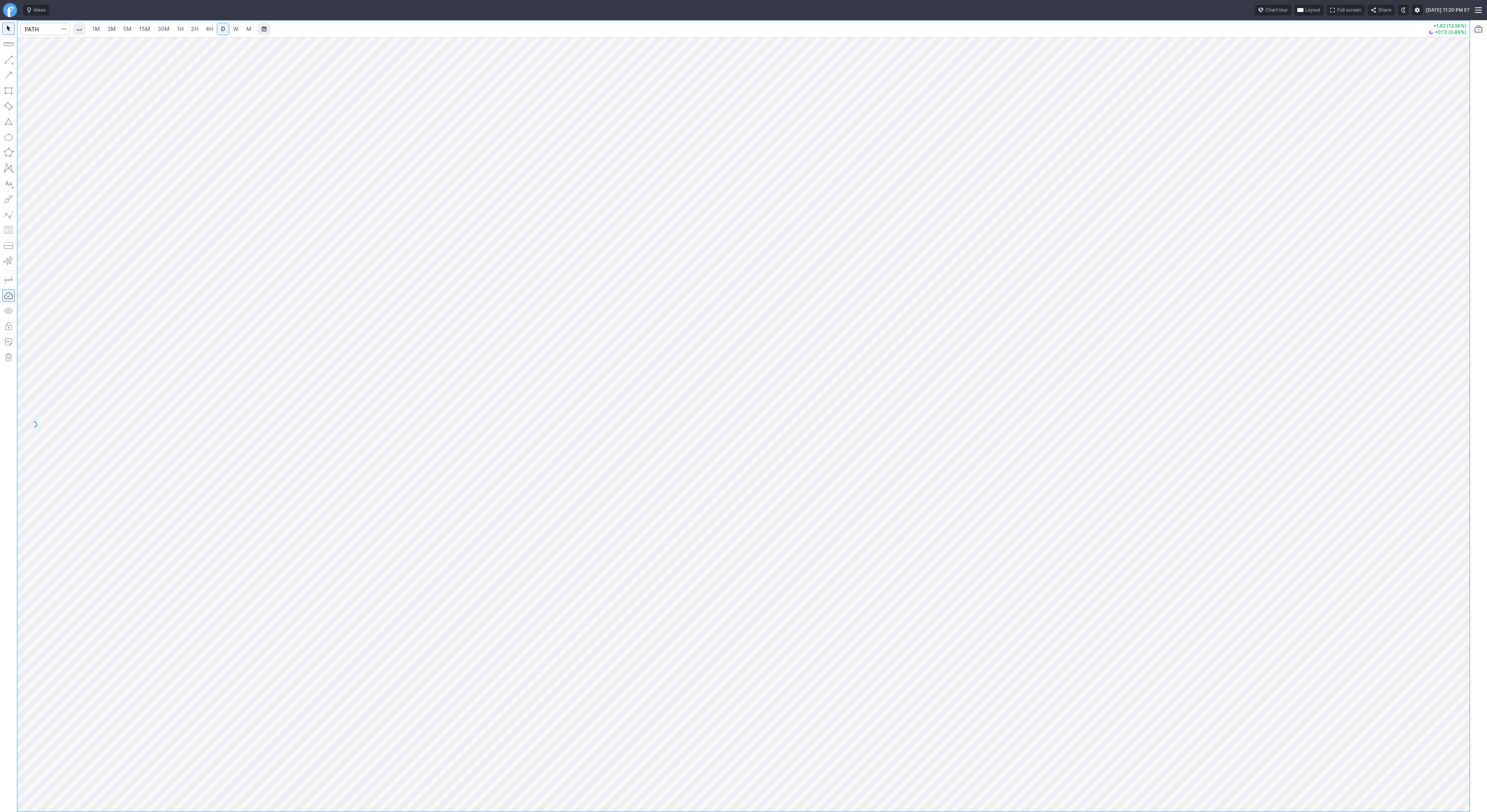
click at [203, 31] on link "4H" at bounding box center [209, 28] width 14 height 12
drag, startPoint x: 1455, startPoint y: 196, endPoint x: 1466, endPoint y: 374, distance: 178.3
click at [1479, 387] on div "1M 3M 5M 15M 30M 1H 2H 4H D W M +1.62 (12.56%) +0.13 (0.89%)" at bounding box center [743, 416] width 1487 height 792
click at [35, 63] on span "Line" at bounding box center [45, 62] width 31 height 8
click at [9, 58] on button "button" at bounding box center [8, 59] width 12 height 12
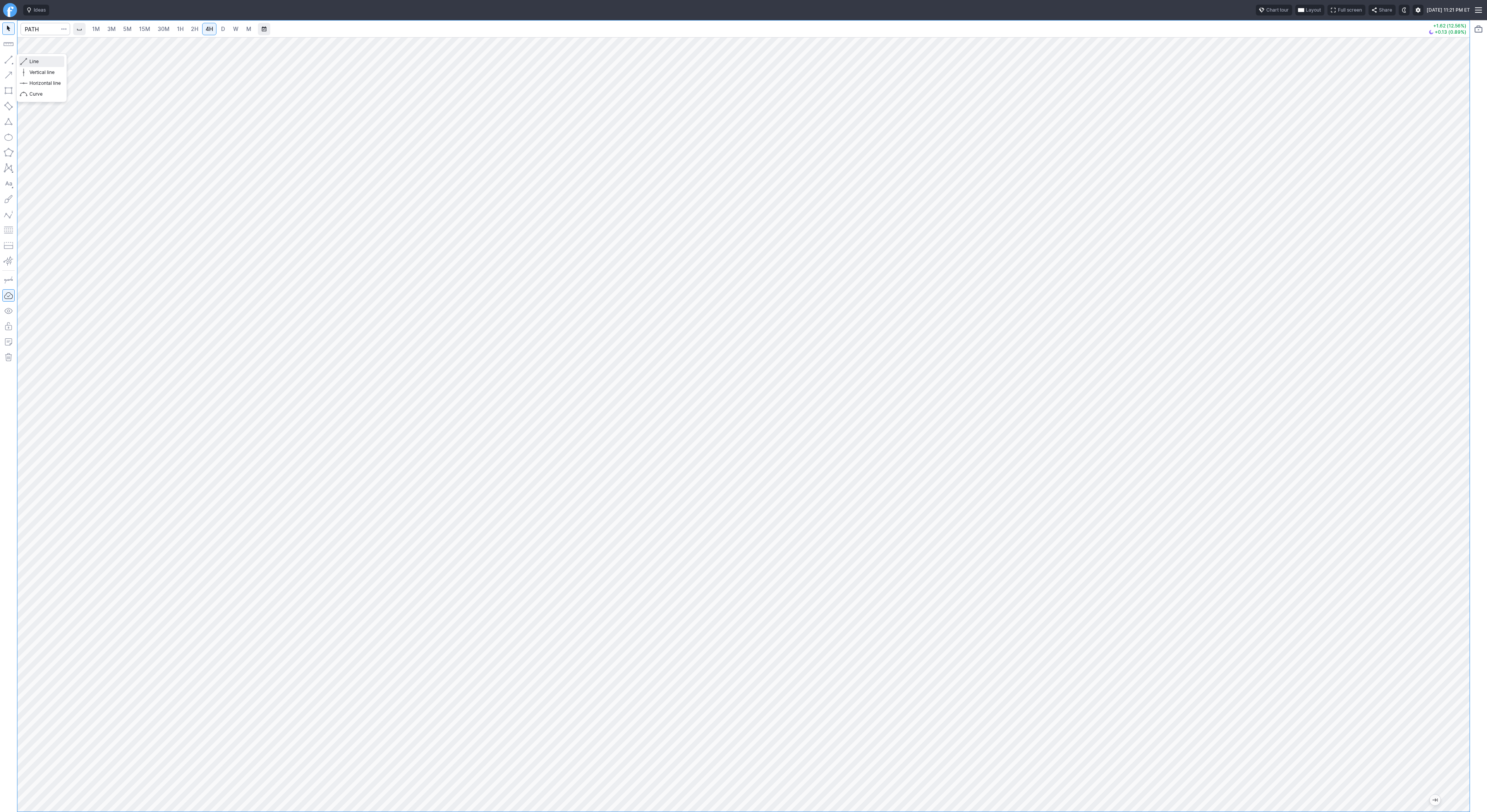
drag, startPoint x: 35, startPoint y: 60, endPoint x: 42, endPoint y: 80, distance: 21.2
click at [35, 64] on span "Line" at bounding box center [45, 62] width 31 height 8
drag, startPoint x: 29, startPoint y: 59, endPoint x: 31, endPoint y: 68, distance: 9.2
click at [30, 65] on span "Line" at bounding box center [45, 62] width 31 height 8
drag, startPoint x: 10, startPoint y: 53, endPoint x: 27, endPoint y: 93, distance: 43.5
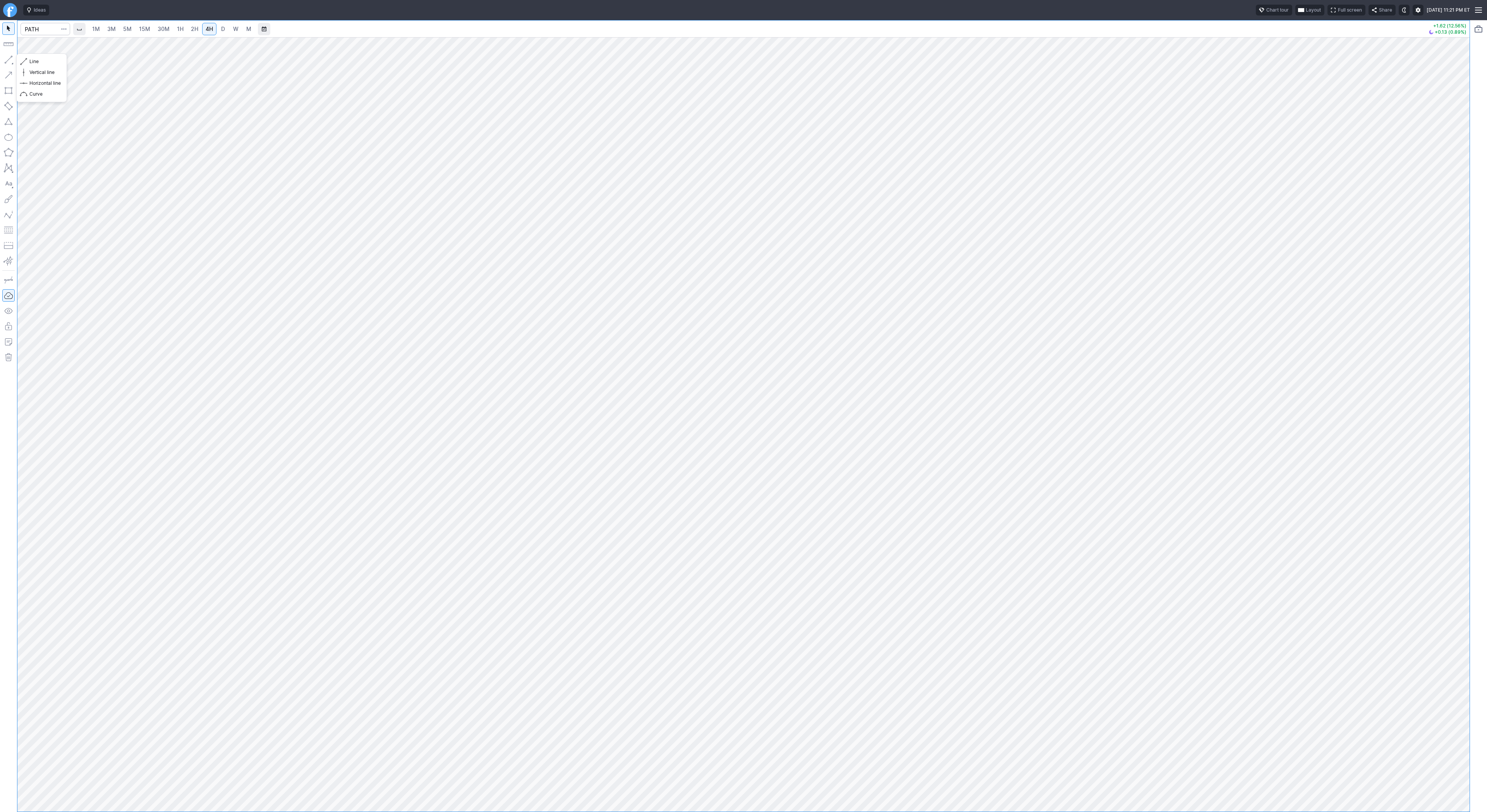
click at [9, 56] on button "button" at bounding box center [8, 59] width 12 height 12
drag, startPoint x: 31, startPoint y: 61, endPoint x: 39, endPoint y: 88, distance: 28.2
click at [31, 61] on span "Line" at bounding box center [45, 62] width 31 height 8
drag, startPoint x: 7, startPoint y: 60, endPoint x: 10, endPoint y: 91, distance: 31.1
click at [6, 68] on div at bounding box center [8, 416] width 17 height 792
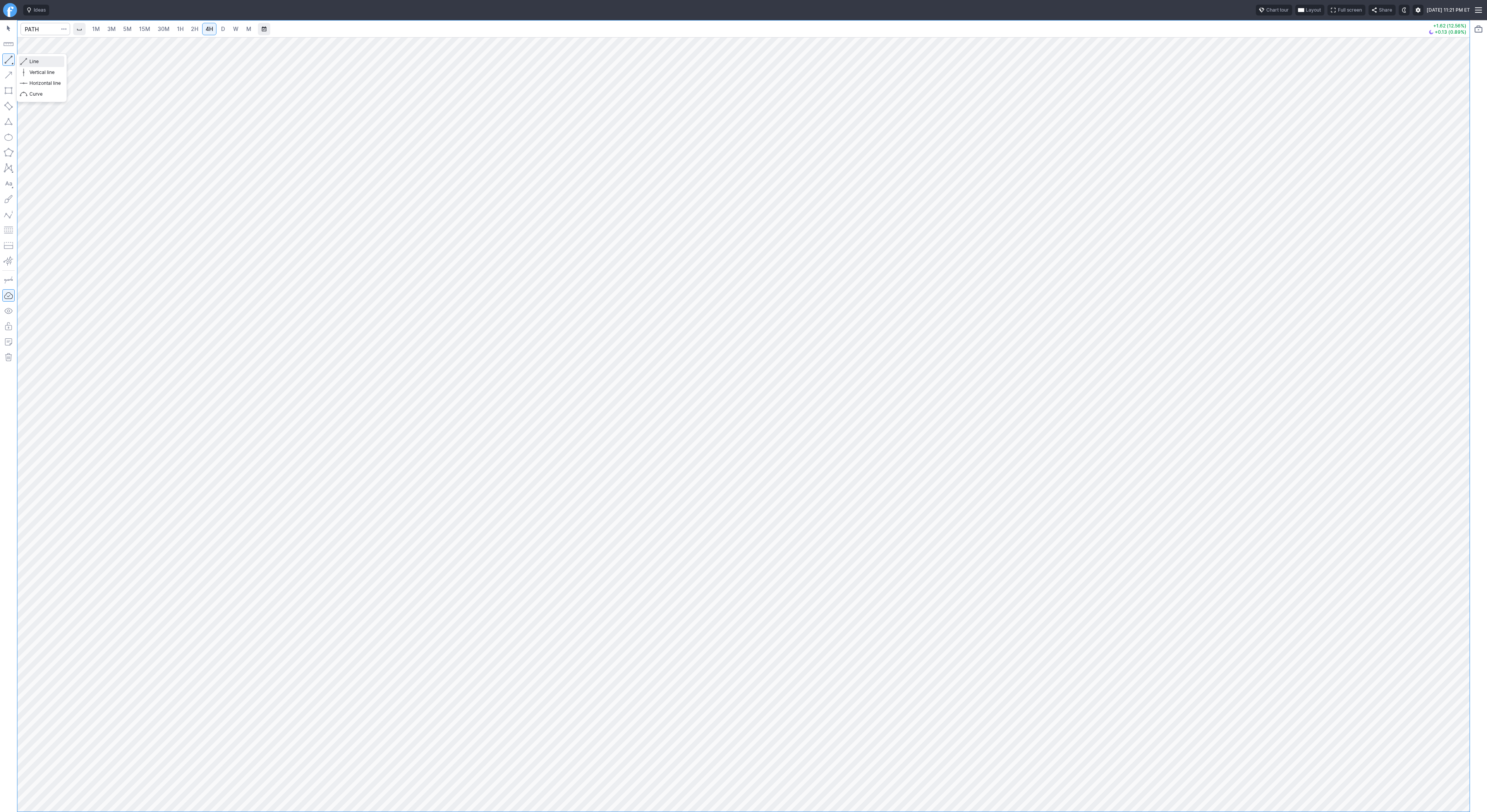
click at [32, 60] on span "Line" at bounding box center [45, 62] width 31 height 8
click at [40, 27] on input "Search" at bounding box center [45, 28] width 50 height 12
type input "apsn"
type input "aspn"
click at [26, 60] on span "button" at bounding box center [25, 61] width 5 height 10
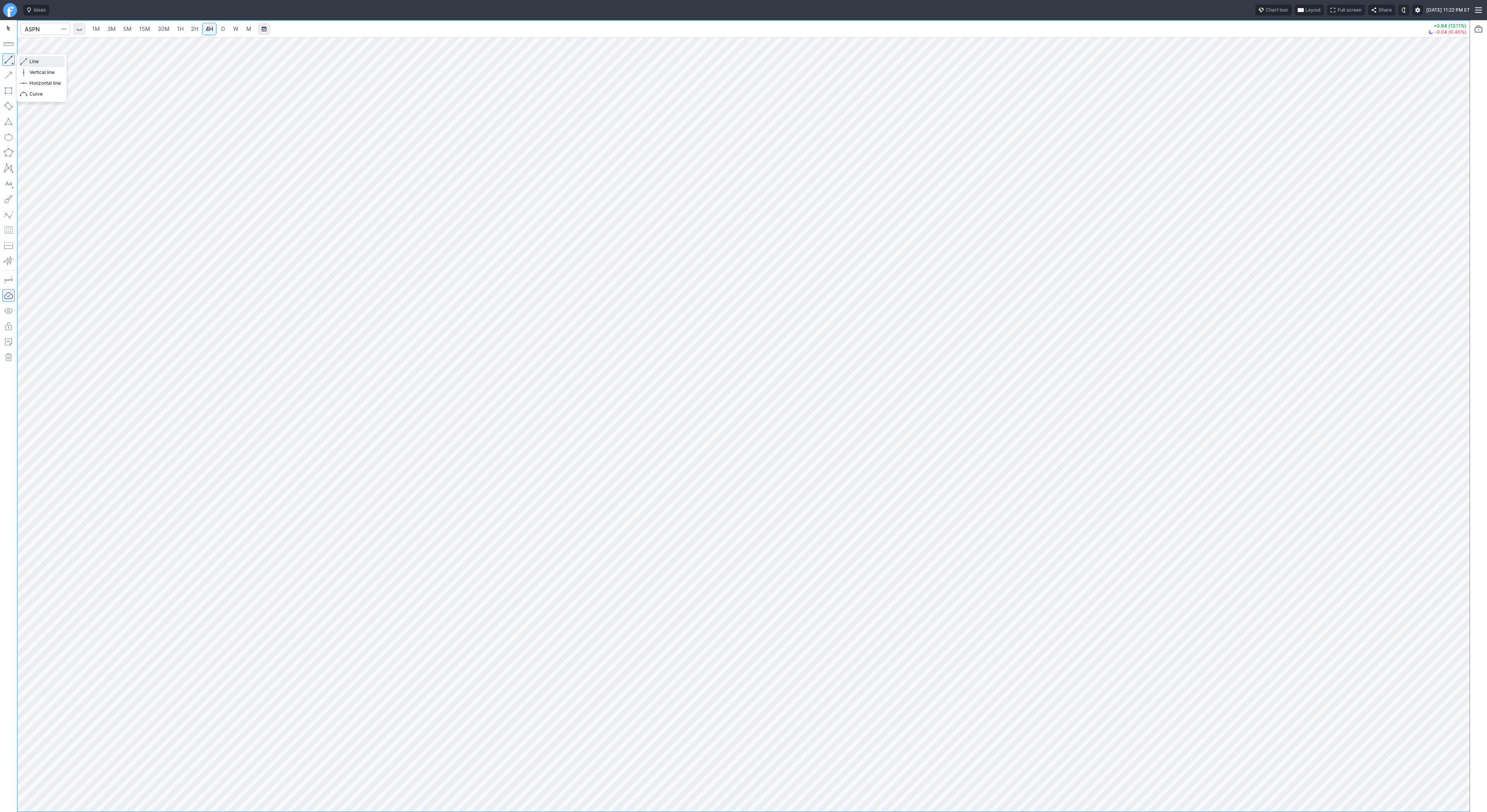
click at [24, 60] on span "button" at bounding box center [25, 61] width 5 height 10
drag, startPoint x: 36, startPoint y: 60, endPoint x: 64, endPoint y: 93, distance: 43.3
click at [37, 61] on span "Line" at bounding box center [45, 62] width 31 height 8
click at [32, 57] on button "Line" at bounding box center [42, 61] width 45 height 10
drag, startPoint x: 5, startPoint y: 60, endPoint x: 14, endPoint y: 84, distance: 25.6
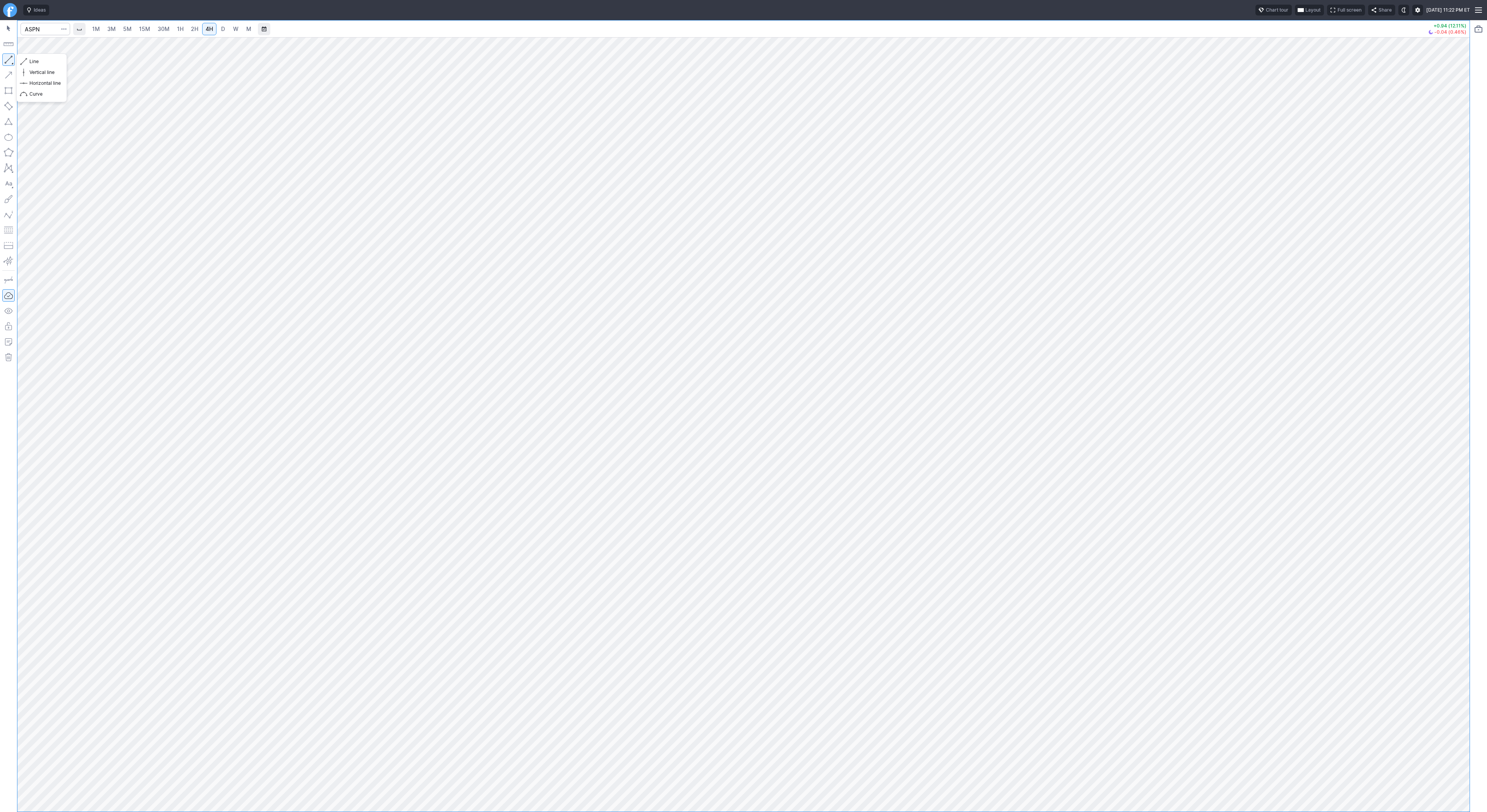
click at [6, 61] on button "button" at bounding box center [8, 59] width 12 height 12
click at [23, 26] on input "Search" at bounding box center [45, 28] width 50 height 12
type input "cncr"
type input "c"
type input "crnc"
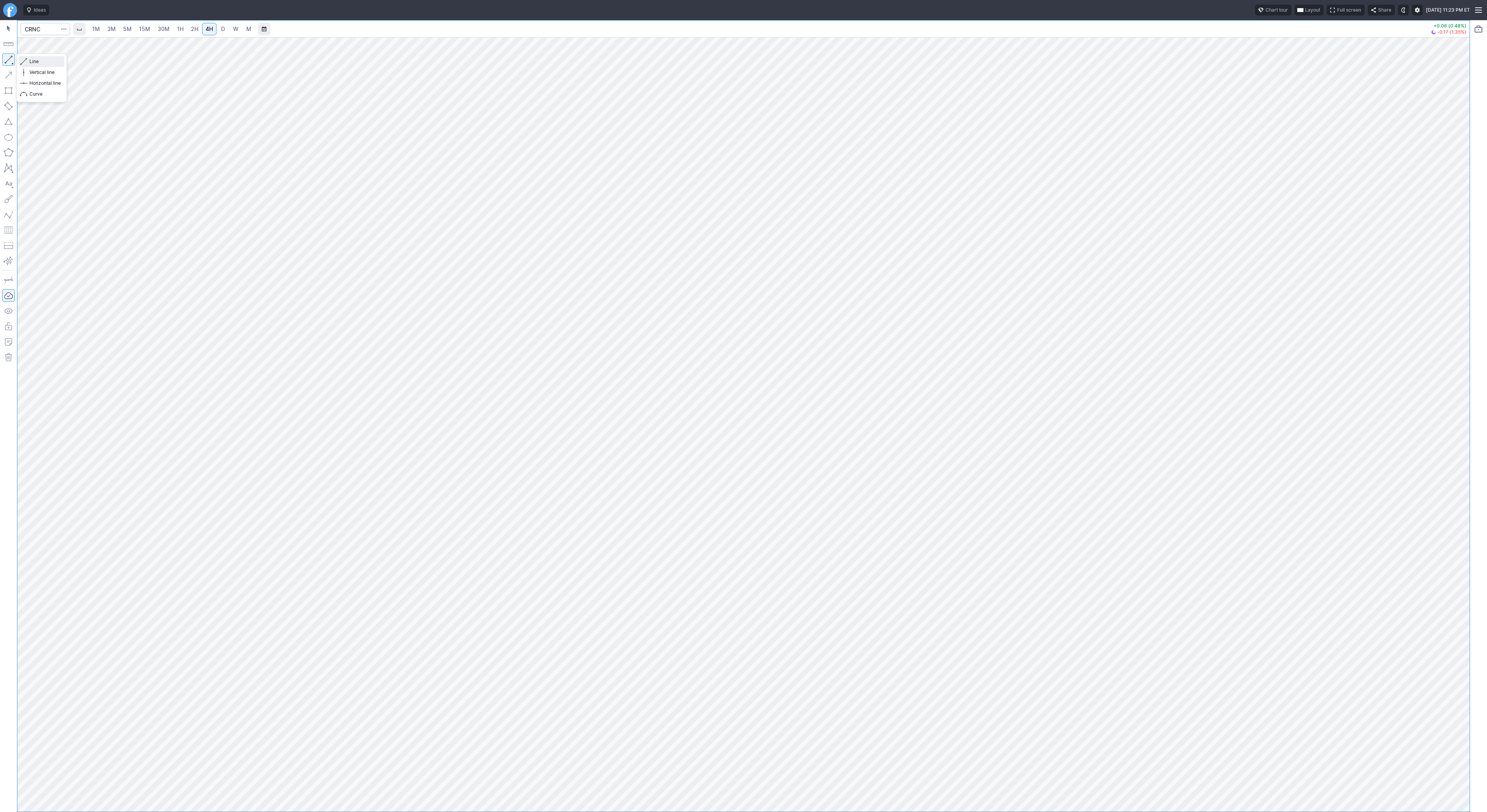
drag, startPoint x: 42, startPoint y: 56, endPoint x: 47, endPoint y: 84, distance: 28.4
click at [42, 56] on button "Line" at bounding box center [42, 61] width 45 height 10
click at [40, 59] on span "Line" at bounding box center [45, 62] width 31 height 8
click at [218, 30] on link "D" at bounding box center [222, 28] width 12 height 12
click at [205, 30] on span "4H" at bounding box center [209, 29] width 7 height 6
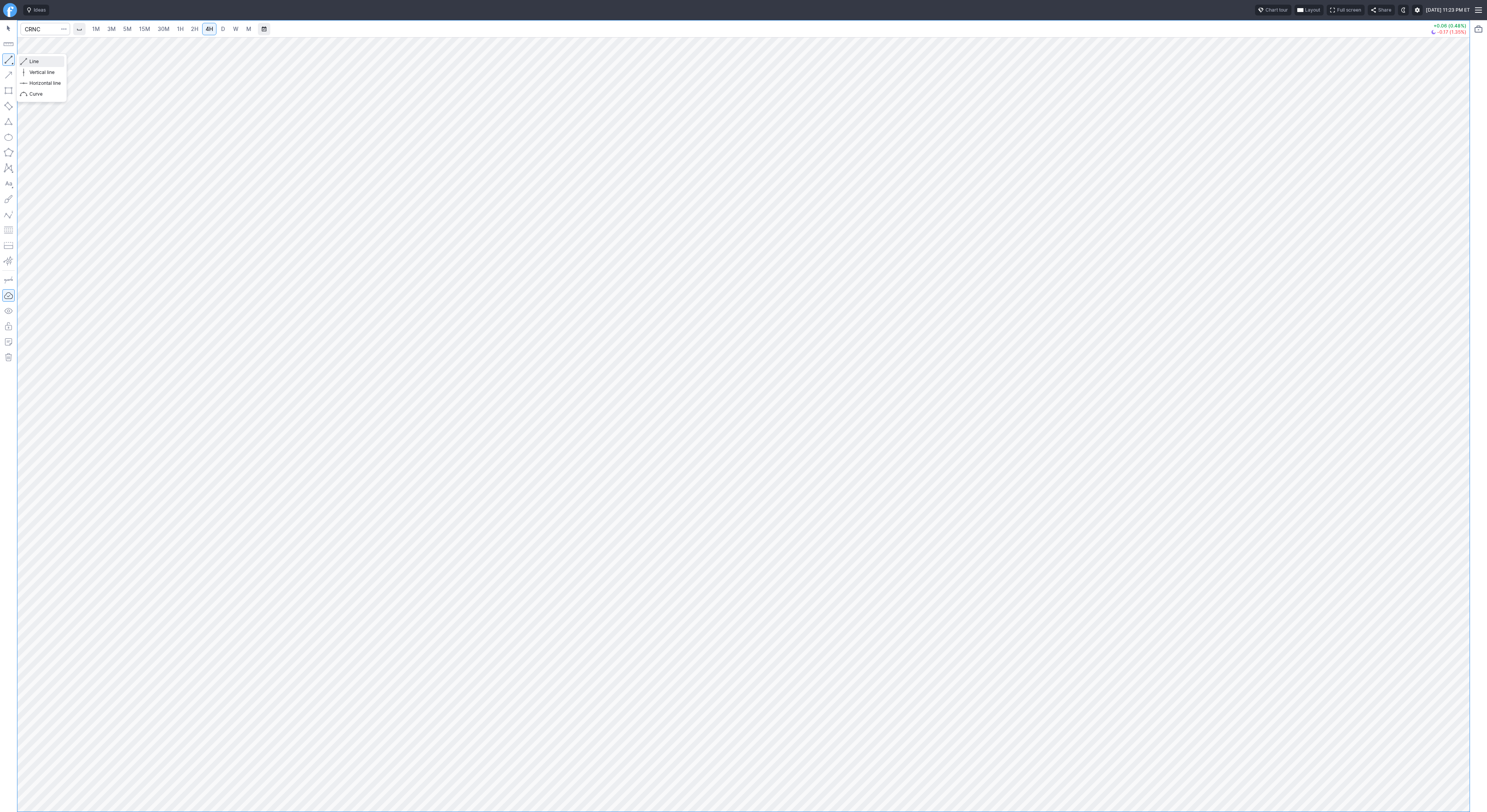
drag, startPoint x: 26, startPoint y: 60, endPoint x: 43, endPoint y: 94, distance: 38.0
click at [27, 63] on button "Line" at bounding box center [42, 61] width 45 height 10
drag, startPoint x: 36, startPoint y: 60, endPoint x: 43, endPoint y: 84, distance: 25.0
click at [40, 76] on div "Line Vertical line Horizontal line Curve" at bounding box center [42, 78] width 45 height 43
click at [44, 31] on input "Search" at bounding box center [45, 28] width 50 height 12
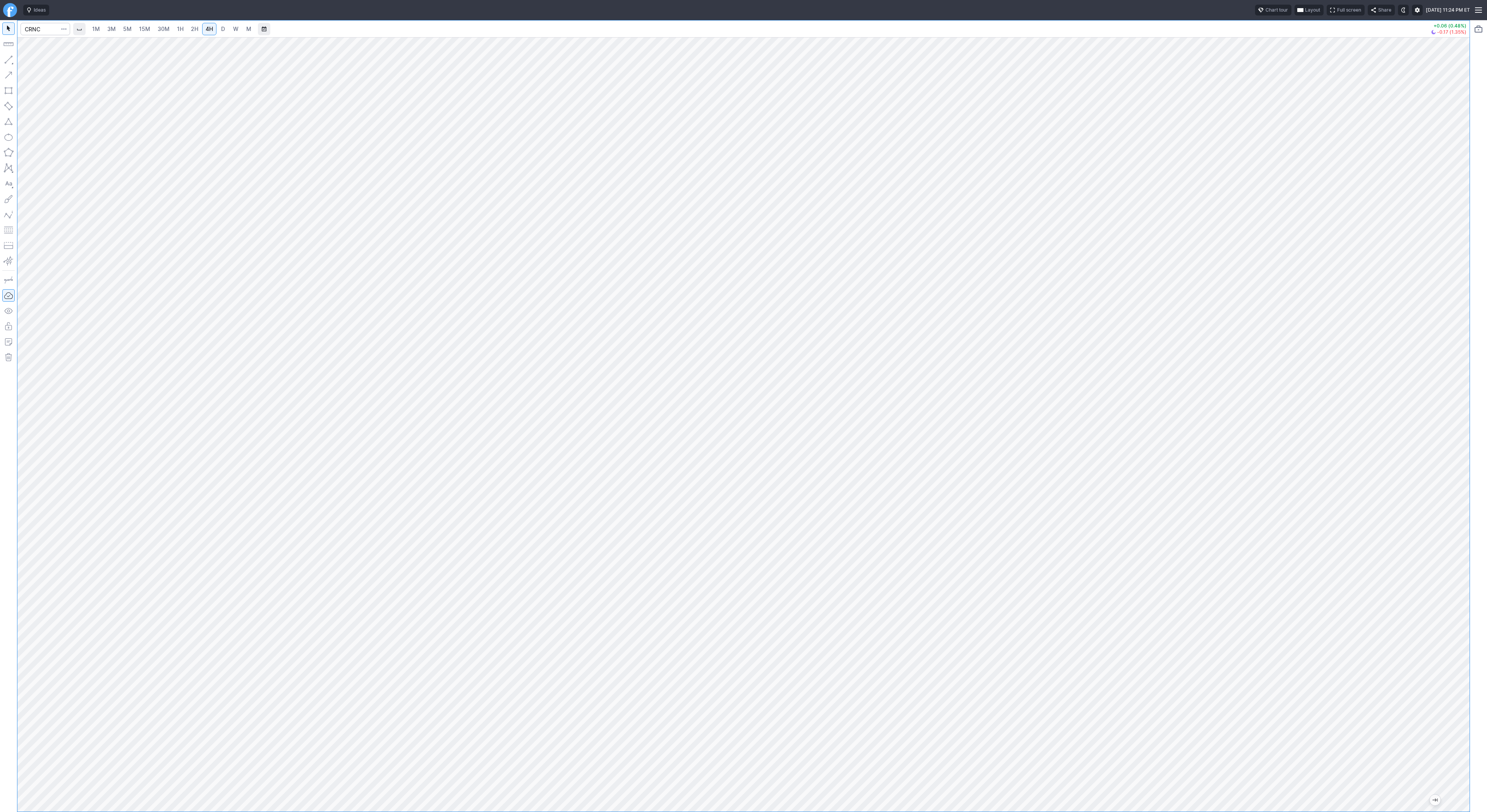
click at [9, 72] on div at bounding box center [8, 416] width 17 height 792
click at [33, 26] on input "Search" at bounding box center [45, 28] width 50 height 12
type input "path"
click at [1451, 579] on div at bounding box center [744, 424] width 1452 height 774
drag, startPoint x: 1460, startPoint y: 528, endPoint x: 1459, endPoint y: 422, distance: 106.0
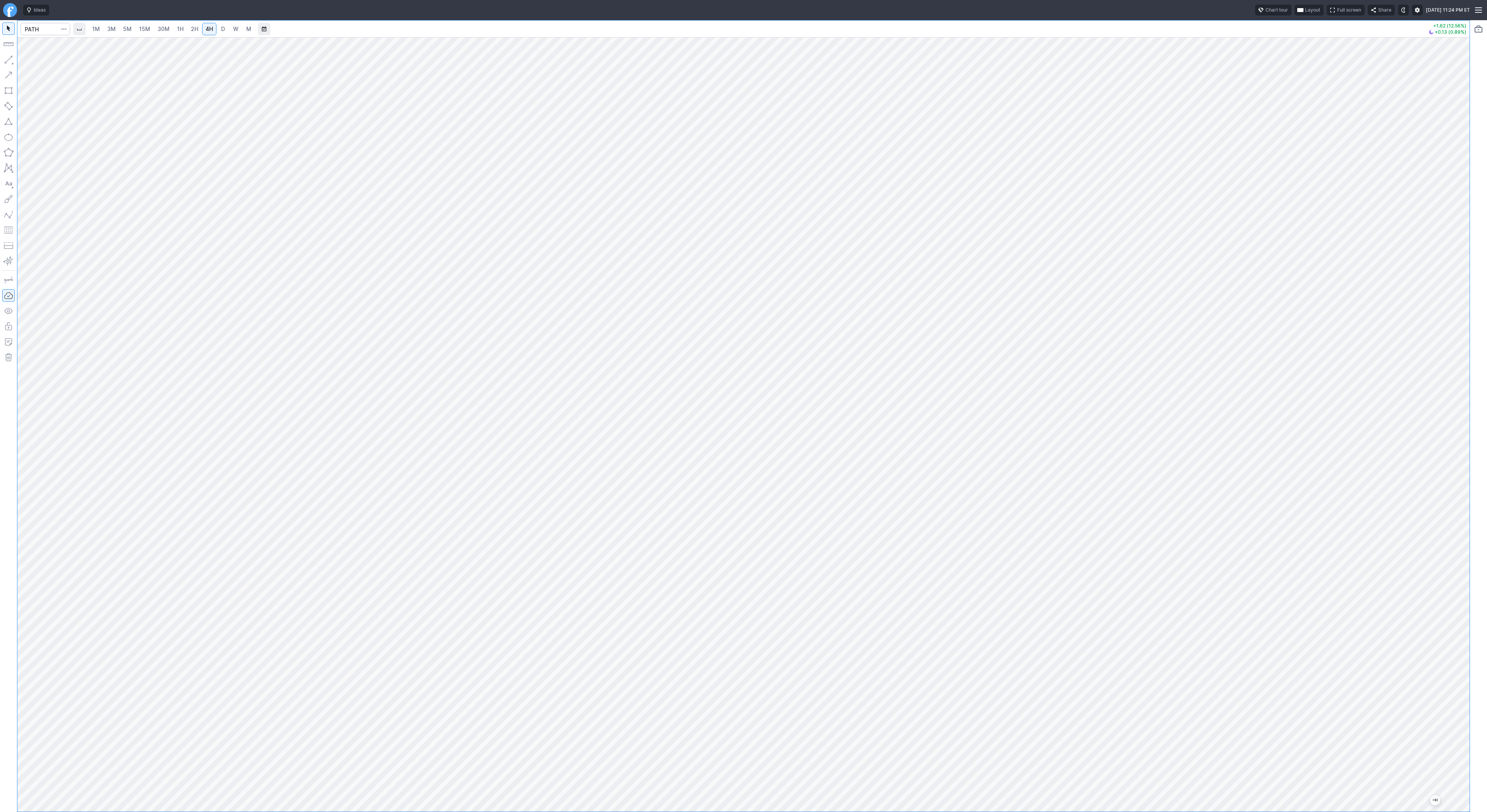
click at [1459, 422] on div at bounding box center [1461, 422] width 16 height 755
drag, startPoint x: 26, startPoint y: 60, endPoint x: 34, endPoint y: 82, distance: 23.4
click at [26, 61] on span "button" at bounding box center [25, 61] width 5 height 10
click at [37, 60] on span "Line" at bounding box center [45, 62] width 31 height 8
click at [42, 61] on span "Line" at bounding box center [45, 62] width 31 height 8
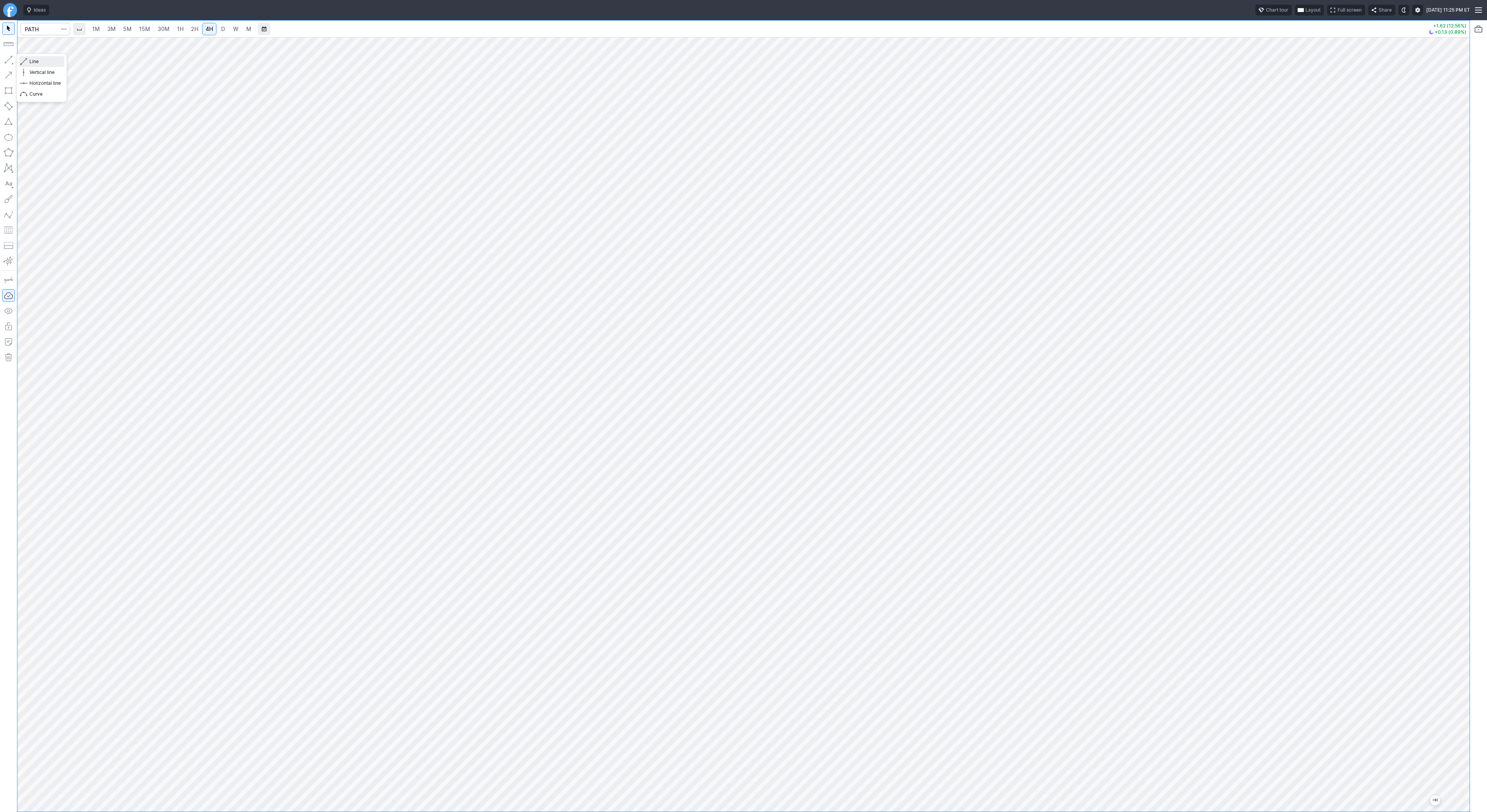
drag, startPoint x: 35, startPoint y: 61, endPoint x: 37, endPoint y: 89, distance: 28.1
click at [35, 61] on span "Line" at bounding box center [45, 62] width 31 height 8
drag, startPoint x: 35, startPoint y: 60, endPoint x: 43, endPoint y: 86, distance: 27.2
click at [35, 60] on span "Line" at bounding box center [45, 62] width 31 height 8
drag, startPoint x: 1461, startPoint y: 430, endPoint x: 1462, endPoint y: 438, distance: 8.1
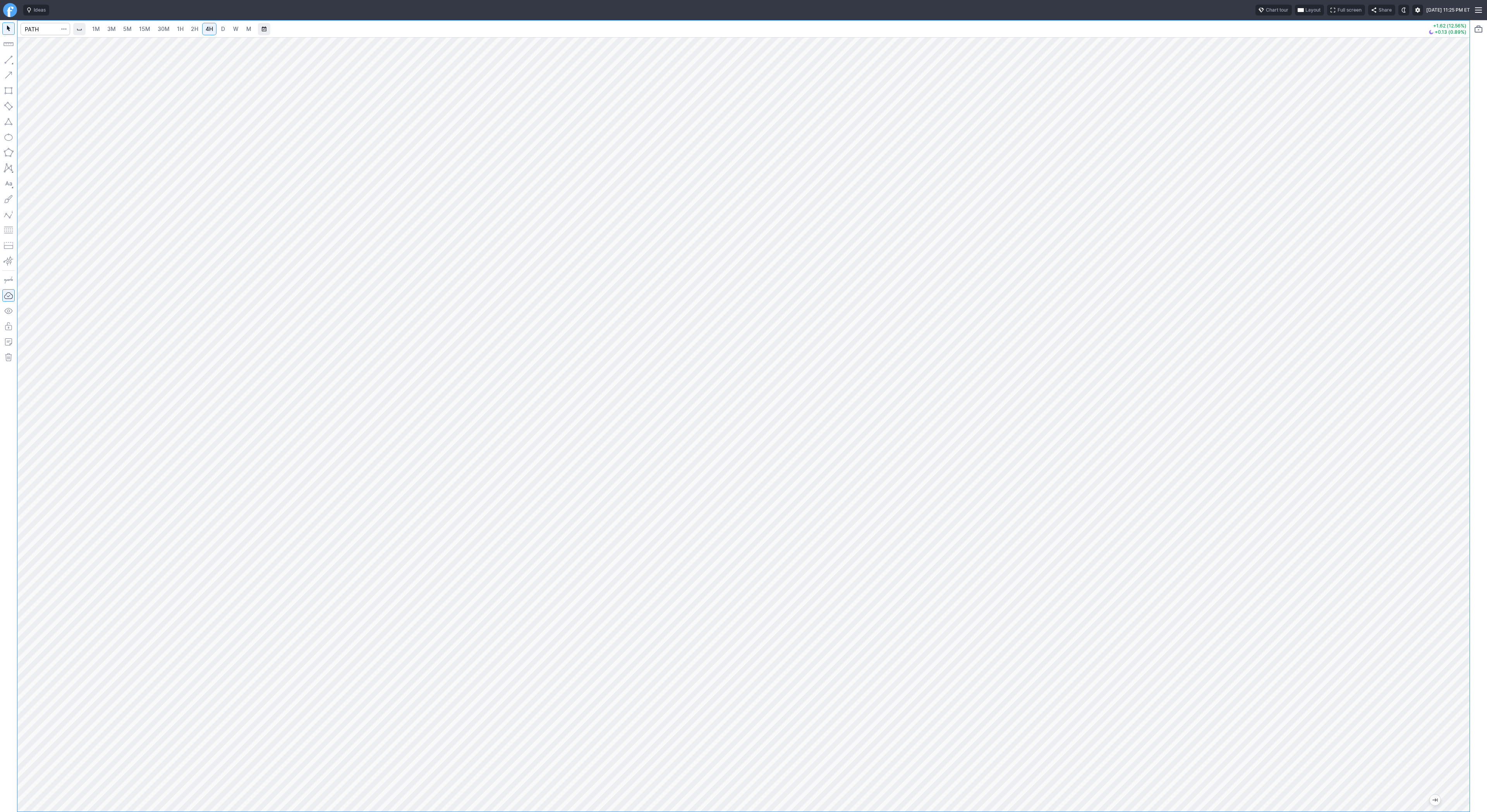
click at [1462, 438] on div at bounding box center [1461, 422] width 16 height 755
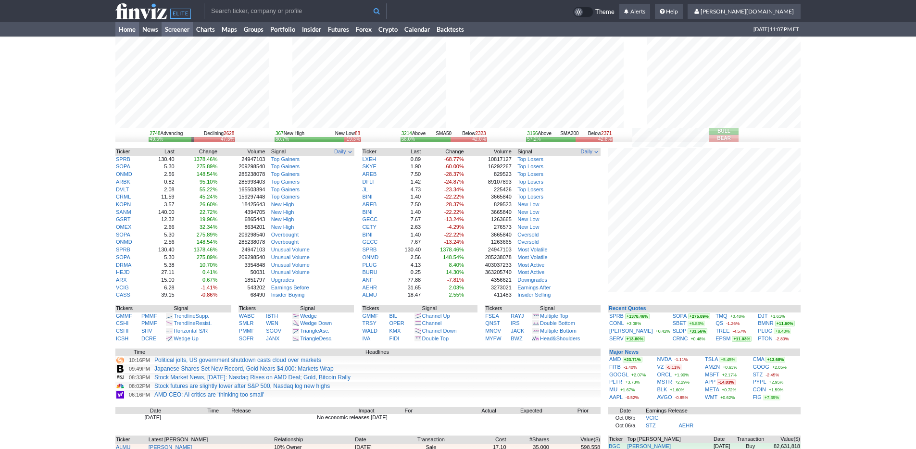
click at [183, 30] on link "Screener" at bounding box center [177, 29] width 31 height 14
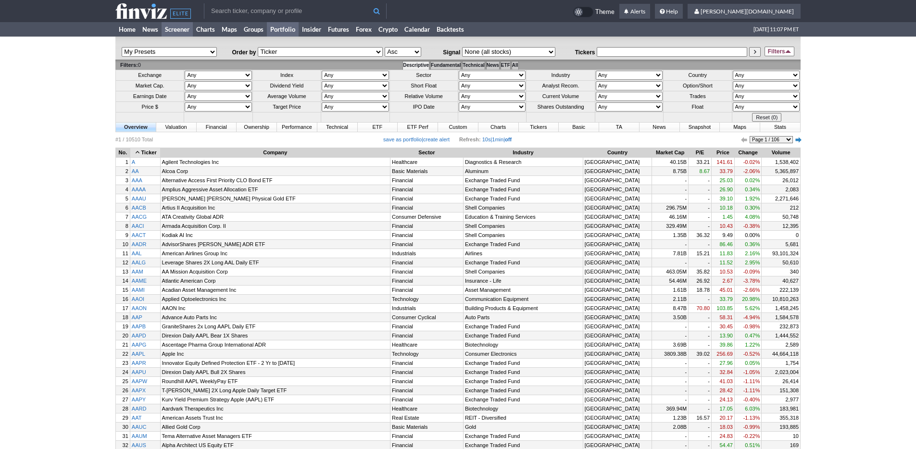
click at [277, 29] on link "Portfolio" at bounding box center [283, 29] width 32 height 14
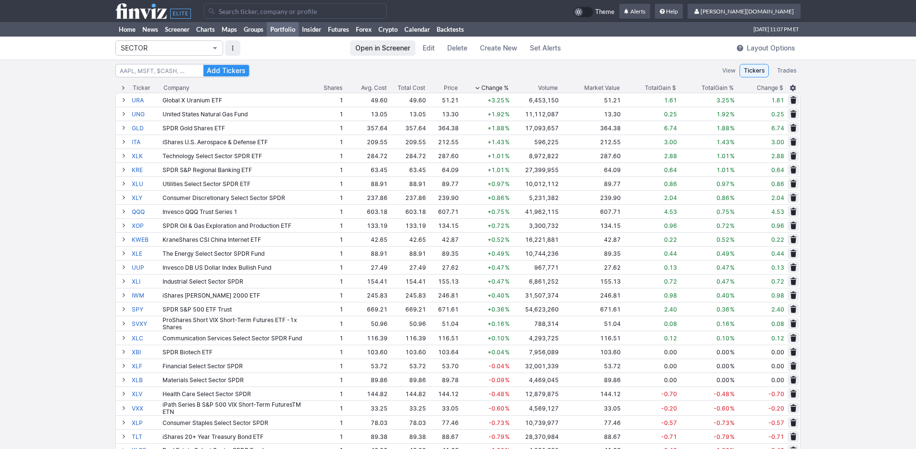
click at [205, 46] on span "SECTOR" at bounding box center [165, 48] width 88 height 10
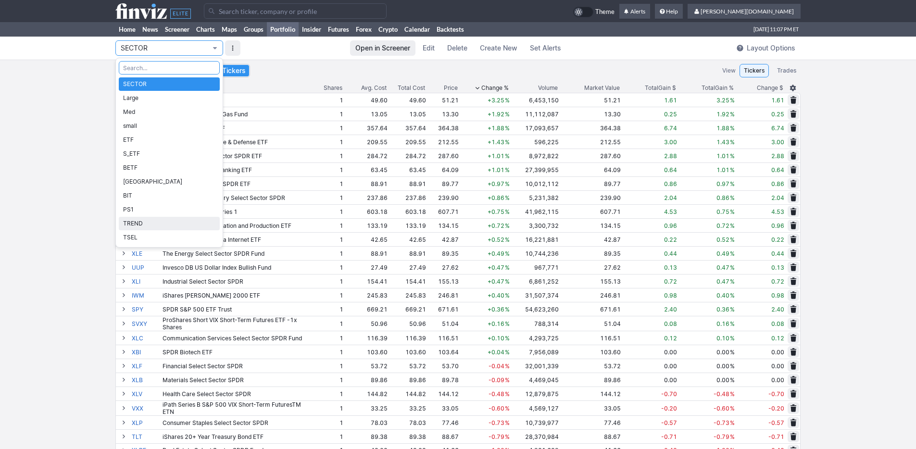
click at [179, 226] on span "TREND" at bounding box center [169, 224] width 92 height 10
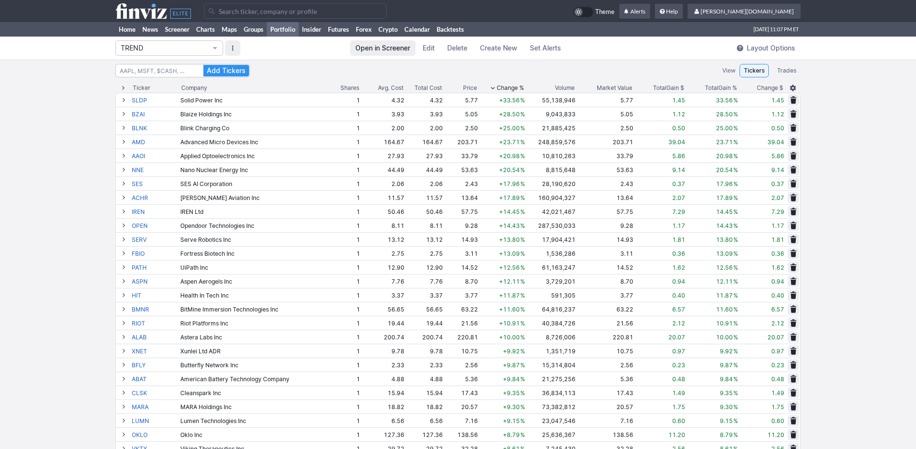
click at [378, 50] on span "Open in Screener" at bounding box center [382, 48] width 55 height 10
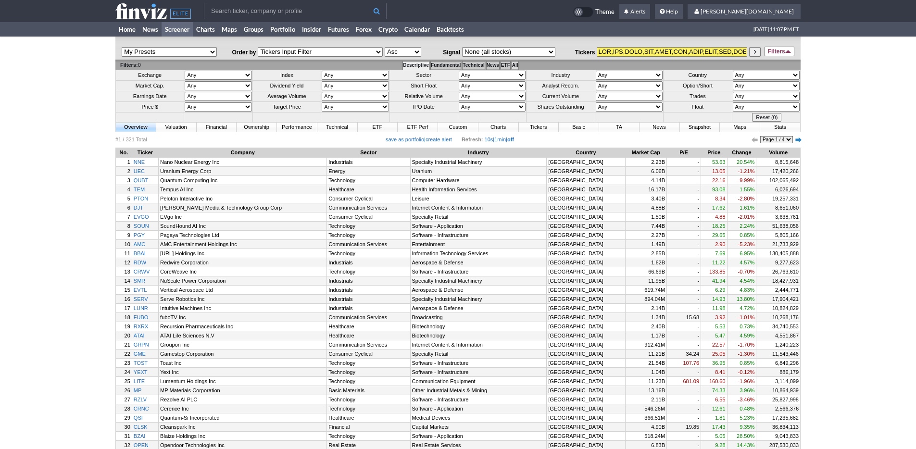
click at [518, 66] on td "All" at bounding box center [515, 65] width 7 height 9
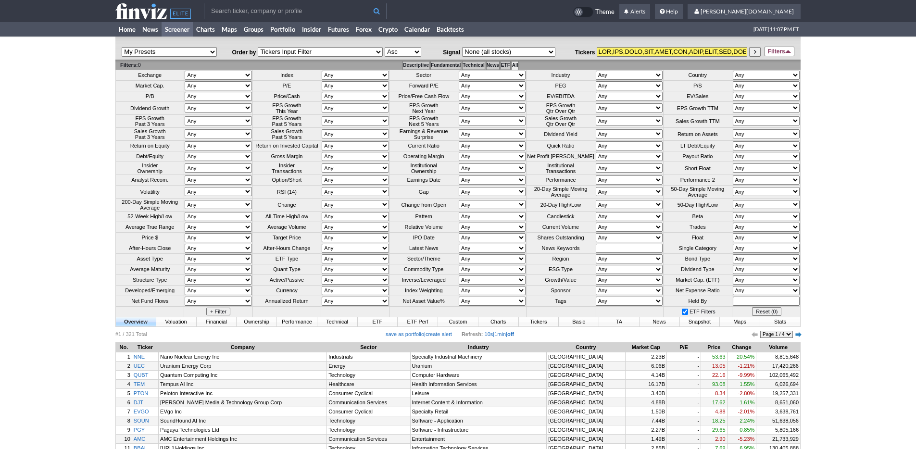
click at [471, 232] on select "Any Over 10 Over 5 Over 3 Over 2 Over 1.5 Over 1 Over 0.75 Over 0.5 Over 0.25 U…" at bounding box center [492, 227] width 67 height 9
select select "o1.5"
click at [459, 232] on select "Any Over 10 Over 5 Over 3 Over 2 Over 1.5 Over 1 Over 0.75 Over 0.5 Over 0.25 U…" at bounding box center [492, 227] width 67 height 9
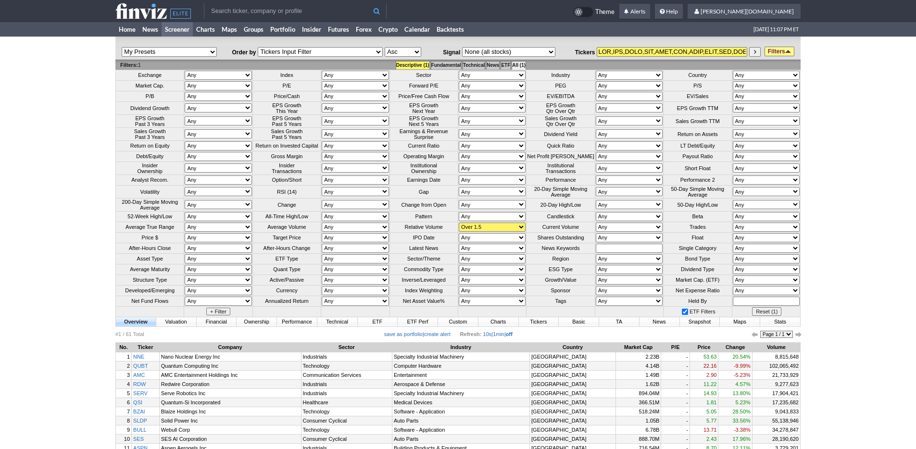
click at [612, 232] on select "Any Under 50K Under 100K Under 500K Under 750K Under 1M Over 0 Over 50K Over 10…" at bounding box center [629, 227] width 67 height 9
select select "o1000"
click at [596, 232] on select "Any Under 50K Under 100K Under 500K Under 750K Under 1M Over 0 Over 50K Over 10…" at bounding box center [629, 227] width 67 height 9
click at [780, 52] on link "Filters" at bounding box center [780, 52] width 30 height 10
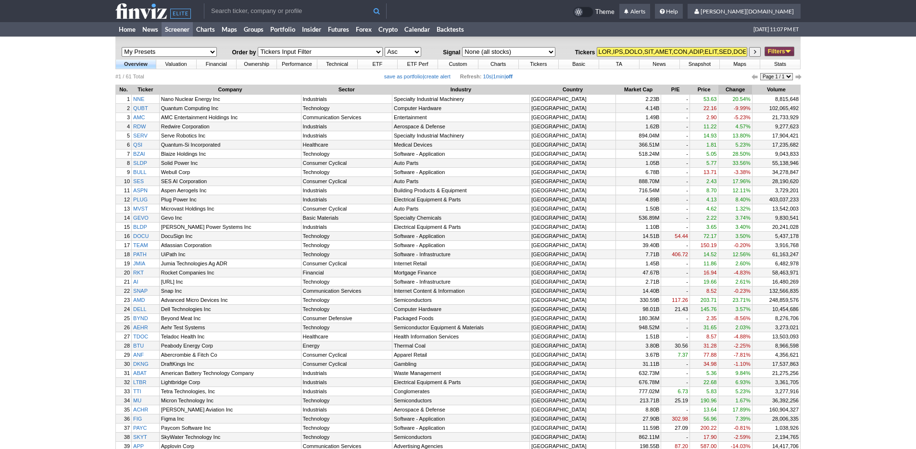
click at [738, 90] on th "Change" at bounding box center [735, 90] width 33 height 10
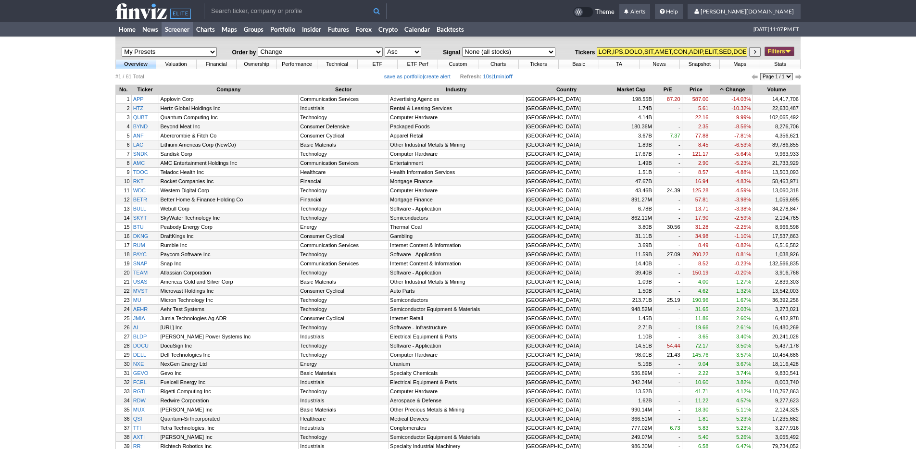
click at [720, 88] on th "Change" at bounding box center [731, 90] width 42 height 10
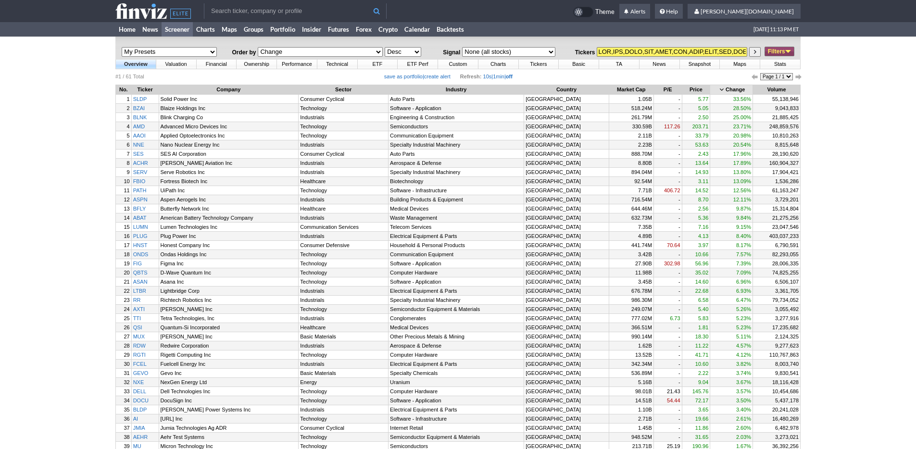
click at [779, 54] on link "Filters" at bounding box center [780, 52] width 30 height 10
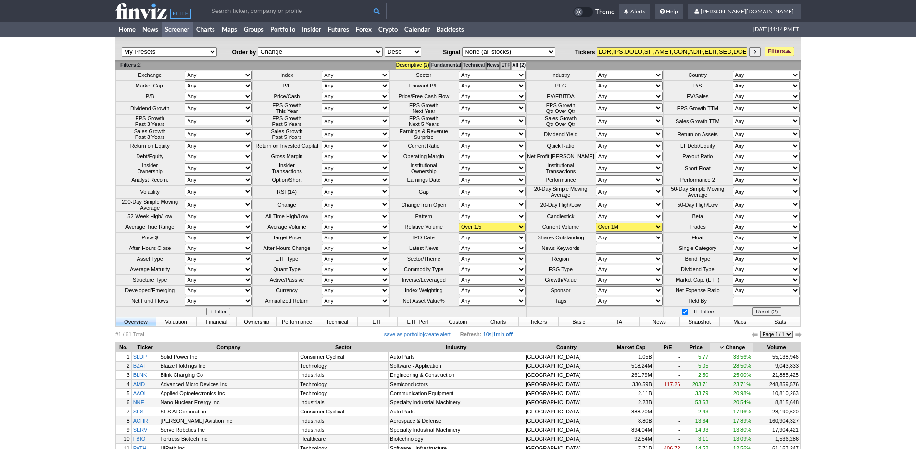
click at [494, 232] on select "Any Over 10 Over 5 Over 3 Over 2 Over 1.5 Over 1 Over 0.75 Over 0.5 Over 0.25 U…" at bounding box center [492, 227] width 67 height 9
select select "o1"
click at [459, 232] on select "Any Over 10 Over 5 Over 3 Over 2 Over 1.5 Over 1 Over 0.75 Over 0.5 Over 0.25 U…" at bounding box center [492, 227] width 67 height 9
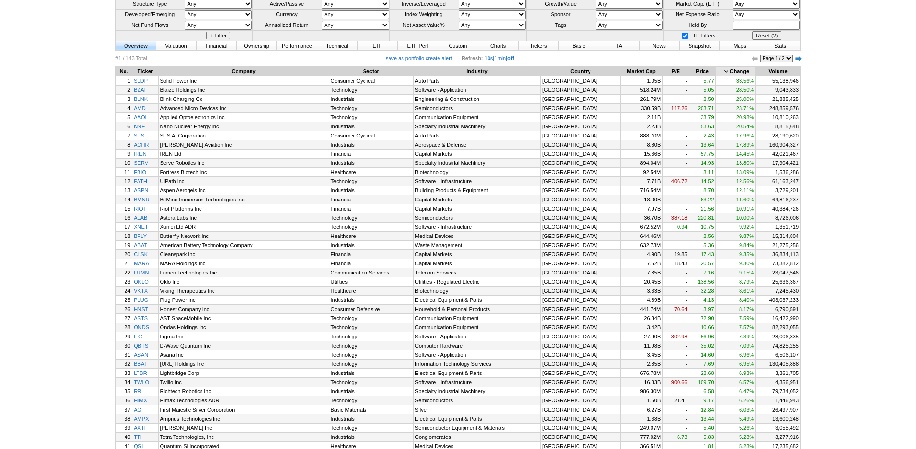
scroll to position [9, 0]
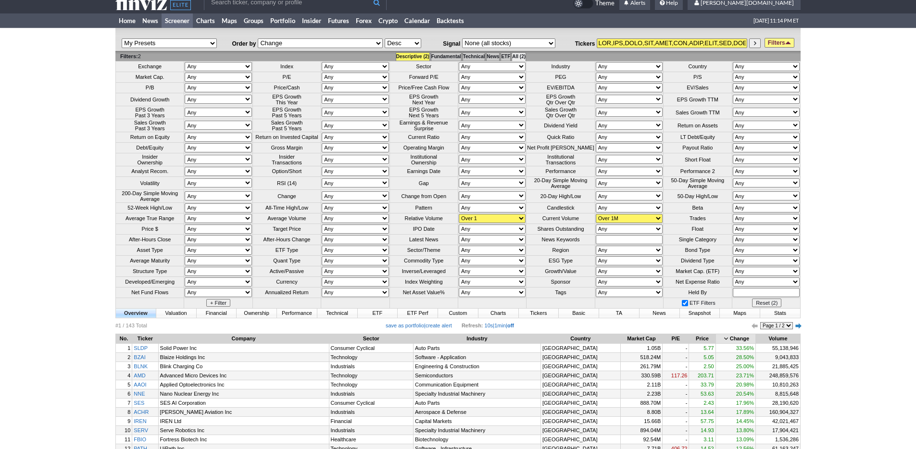
click at [511, 223] on select "Any Over 10 Over 5 Over 3 Over 2 Over 1.5 Over 1 Over 0.75 Over 0.5 Over 0.25 U…" at bounding box center [492, 218] width 67 height 9
select select "o1.5"
click at [459, 223] on select "Any Over 10 Over 5 Over 3 Over 2 Over 1.5 Over 1 Over 0.75 Over 0.5 Over 0.25 U…" at bounding box center [492, 218] width 67 height 9
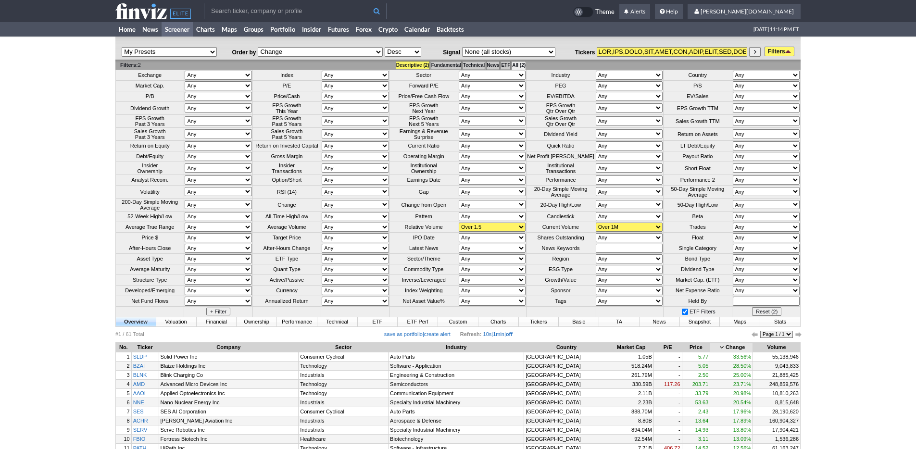
click at [772, 52] on link "Filters" at bounding box center [780, 52] width 30 height 10
